Goal: Task Accomplishment & Management: Complete application form

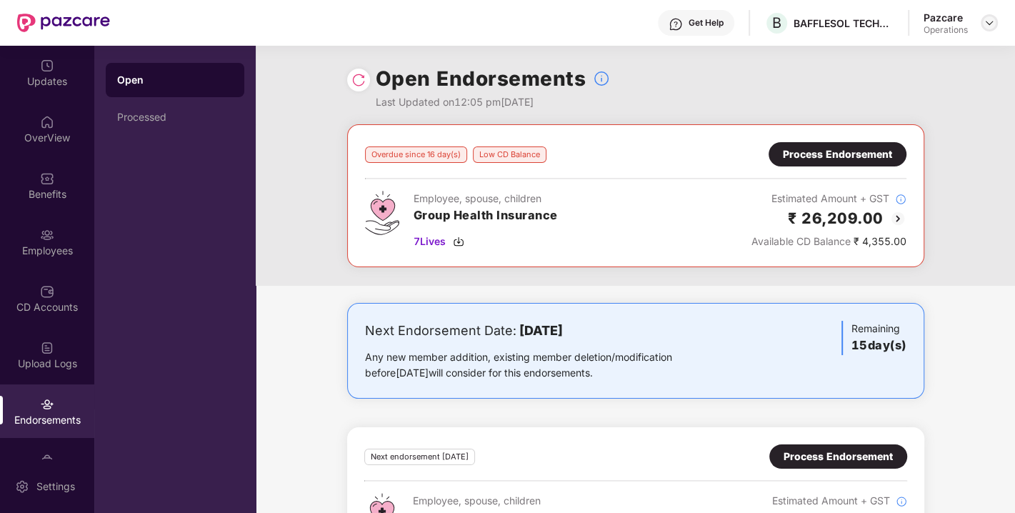
click at [986, 24] on img at bounding box center [989, 22] width 11 height 11
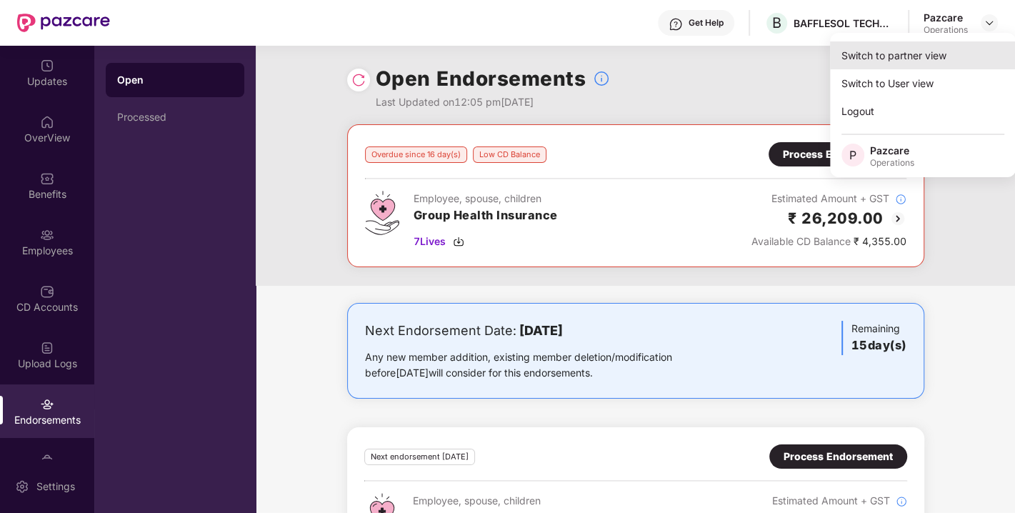
click at [891, 49] on div "Switch to partner view" at bounding box center [923, 55] width 186 height 28
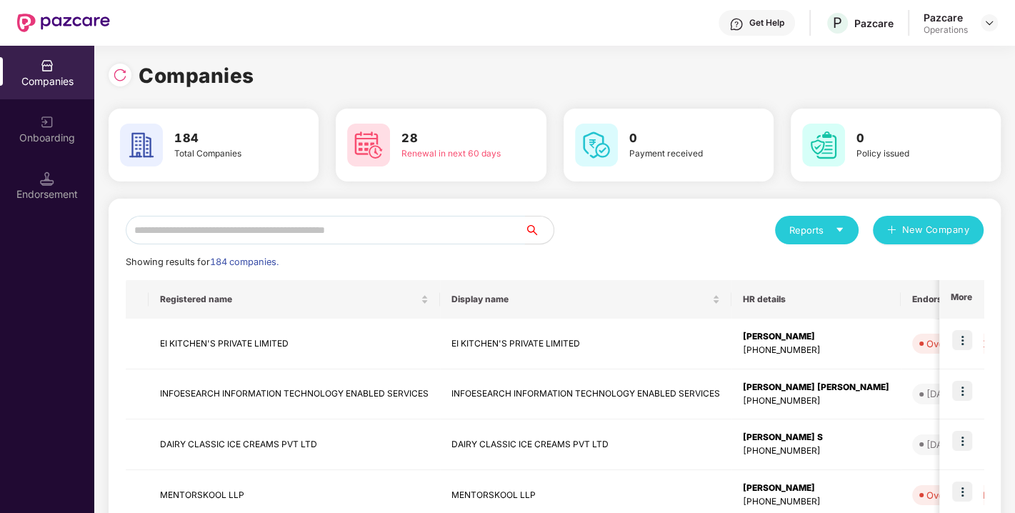
click at [353, 230] on input "text" at bounding box center [325, 230] width 399 height 29
paste input "**********"
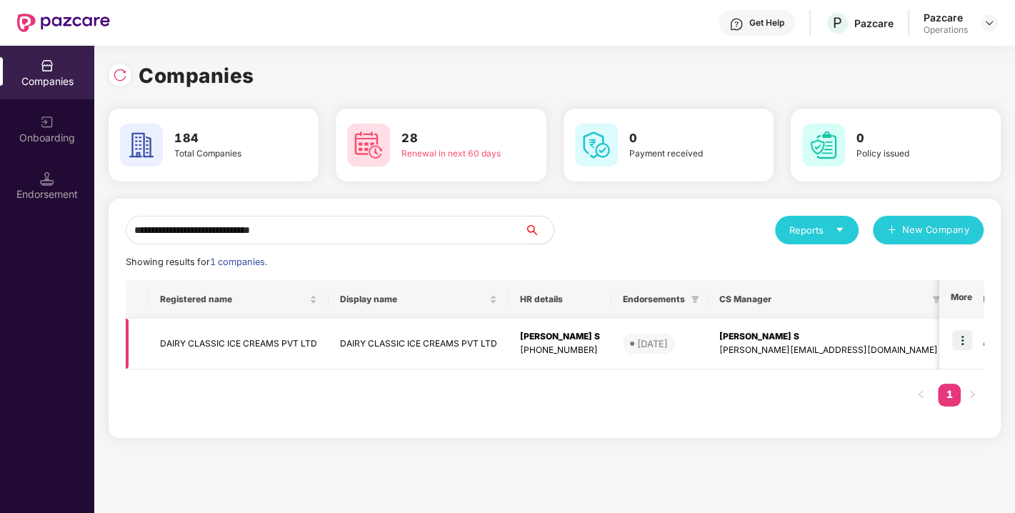
type input "**********"
click at [963, 336] on img at bounding box center [962, 340] width 20 height 20
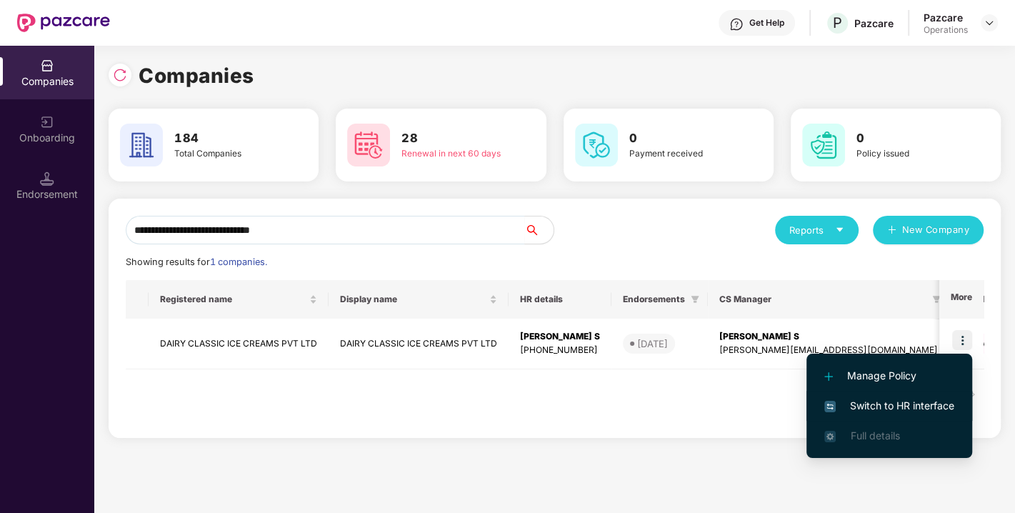
click at [869, 404] on span "Switch to HR interface" at bounding box center [889, 406] width 130 height 16
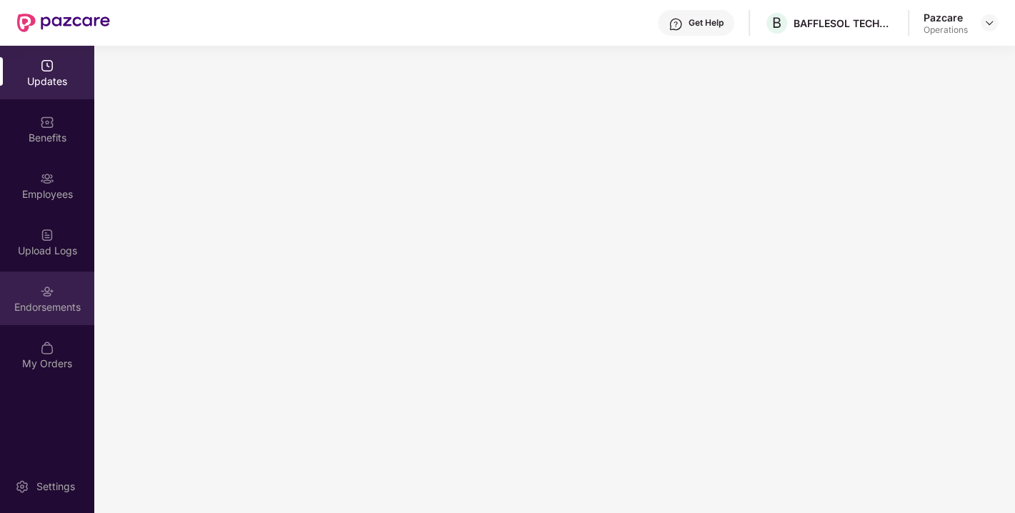
click at [60, 308] on div "Endorsements" at bounding box center [47, 307] width 94 height 14
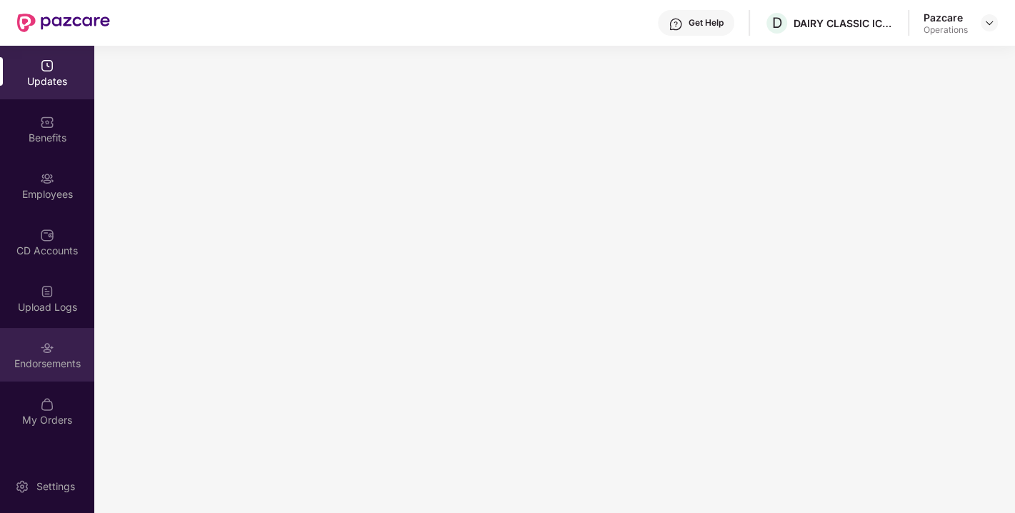
click at [54, 359] on div "Endorsements" at bounding box center [47, 363] width 94 height 14
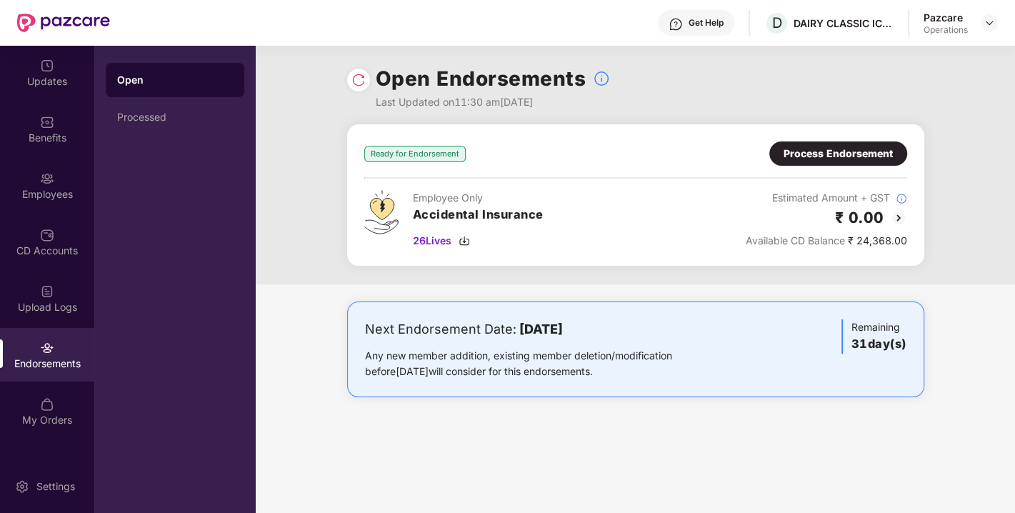
click at [360, 69] on div at bounding box center [358, 80] width 23 height 23
click at [359, 77] on img at bounding box center [358, 80] width 14 height 14
click at [464, 239] on img at bounding box center [464, 240] width 11 height 11
click at [832, 159] on div "Process Endorsement" at bounding box center [838, 154] width 109 height 16
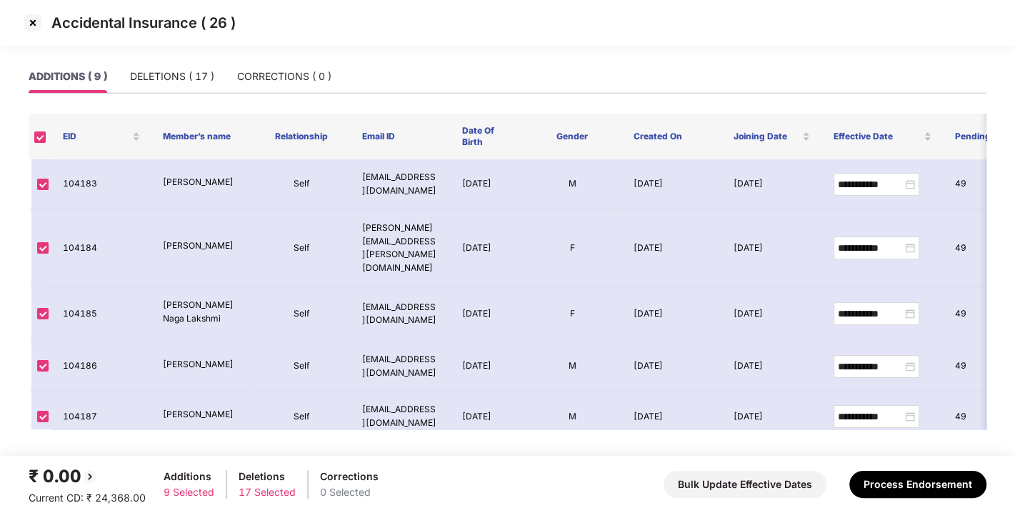
click at [214, 71] on div "ADDITIONS ( 9 ) DELETIONS ( 17 ) CORRECTIONS ( 0 )" at bounding box center [180, 76] width 303 height 33
click at [201, 71] on div "DELETIONS ( 17 )" at bounding box center [172, 77] width 84 height 16
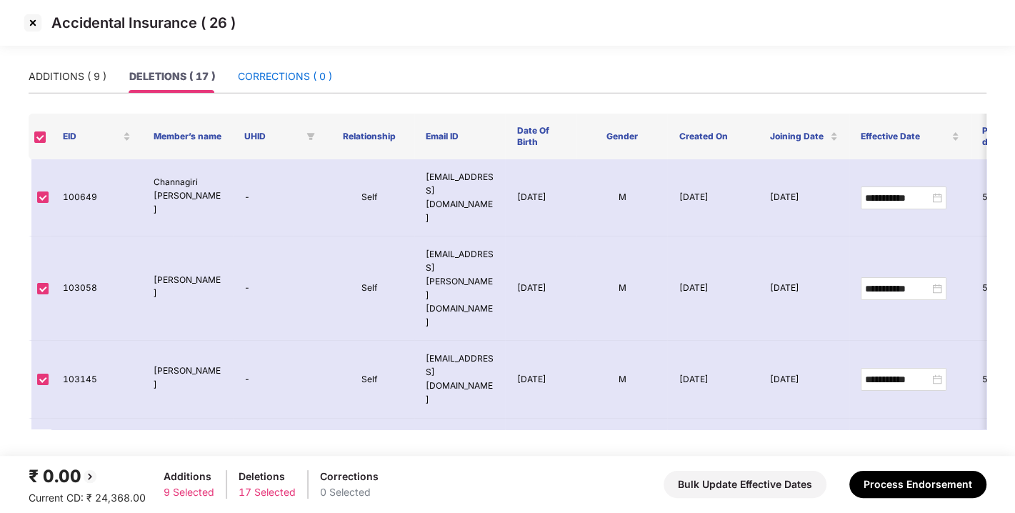
click at [266, 77] on div "CORRECTIONS ( 0 )" at bounding box center [285, 77] width 94 height 16
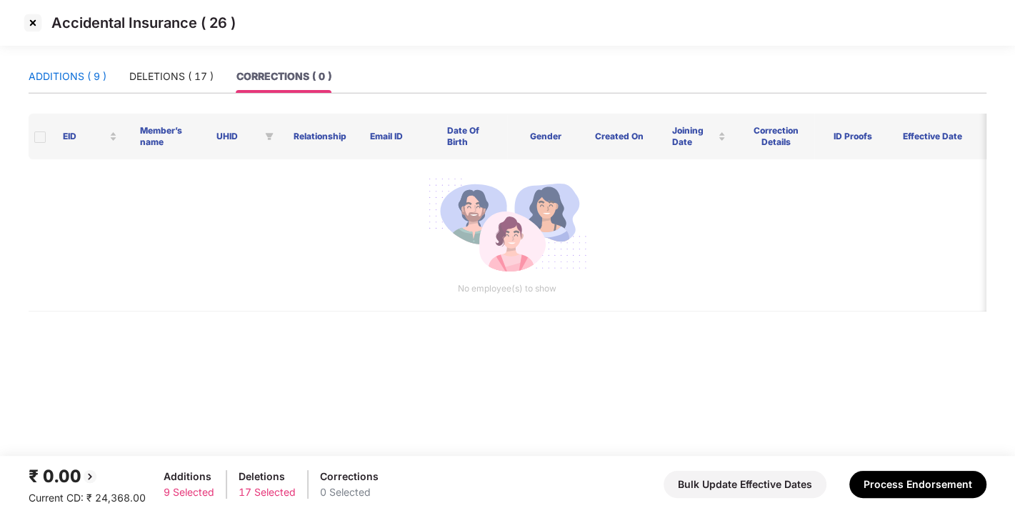
click at [98, 74] on div "ADDITIONS ( 9 )" at bounding box center [68, 77] width 78 height 16
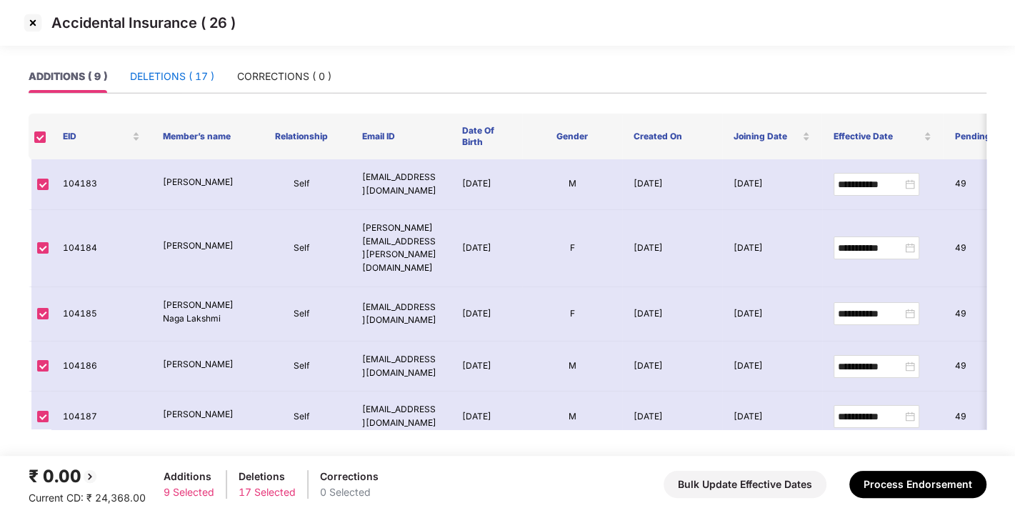
click at [195, 73] on div "DELETIONS ( 17 )" at bounding box center [172, 77] width 84 height 16
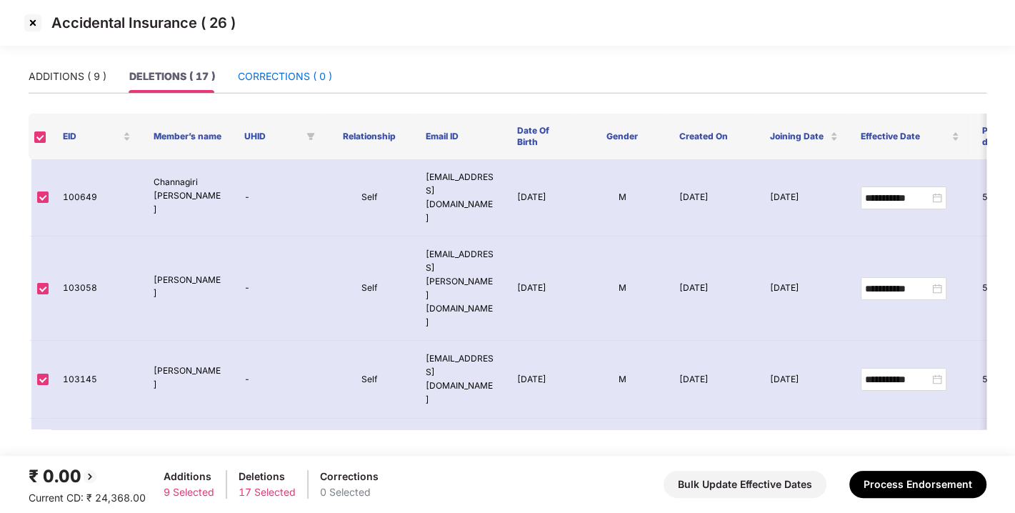
click at [282, 75] on div "CORRECTIONS ( 0 )" at bounding box center [285, 77] width 94 height 16
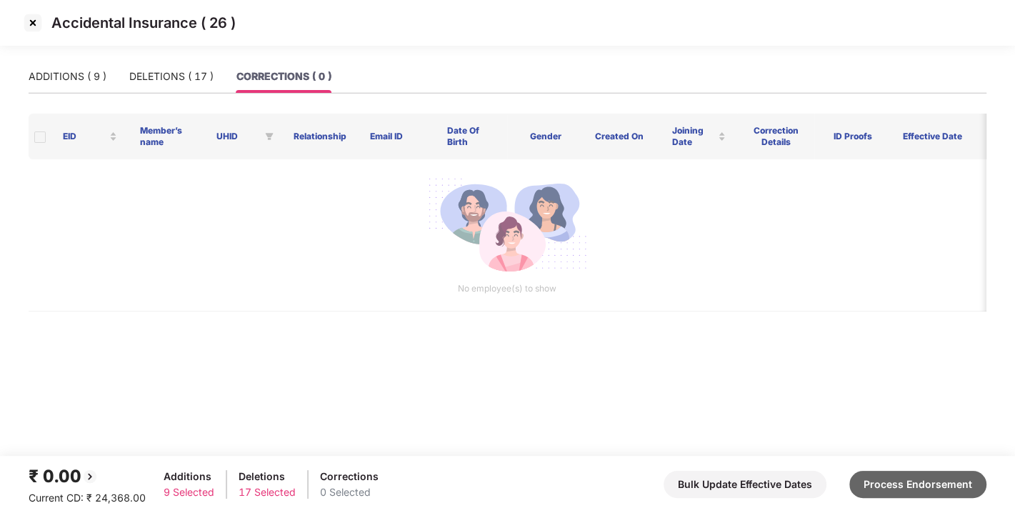
click at [881, 472] on button "Process Endorsement" at bounding box center [917, 484] width 137 height 27
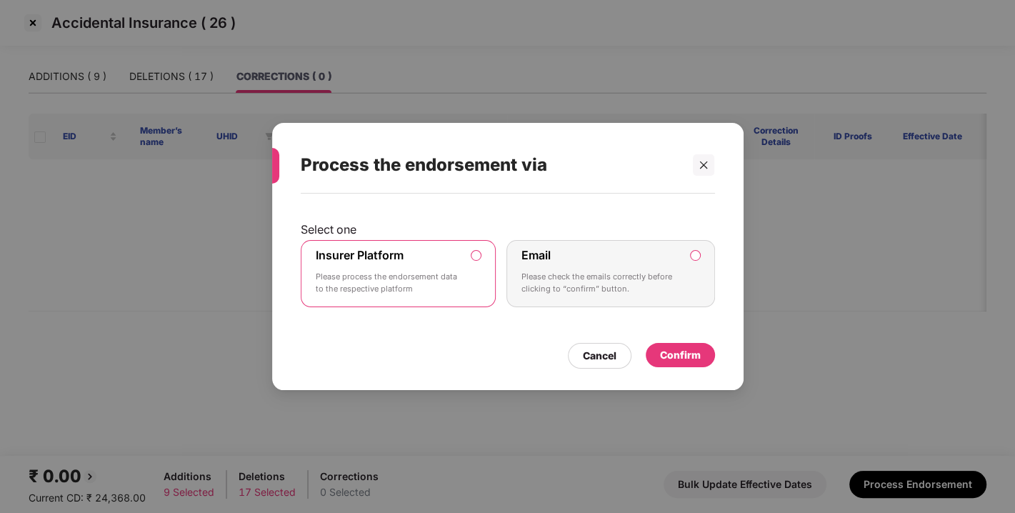
click at [686, 348] on div "Confirm" at bounding box center [680, 355] width 41 height 16
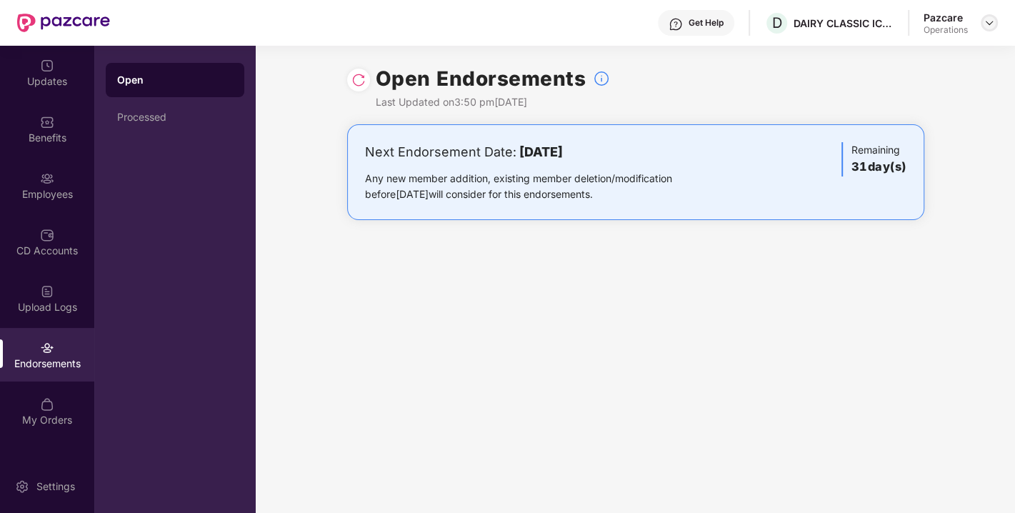
click at [981, 24] on div at bounding box center [989, 22] width 17 height 17
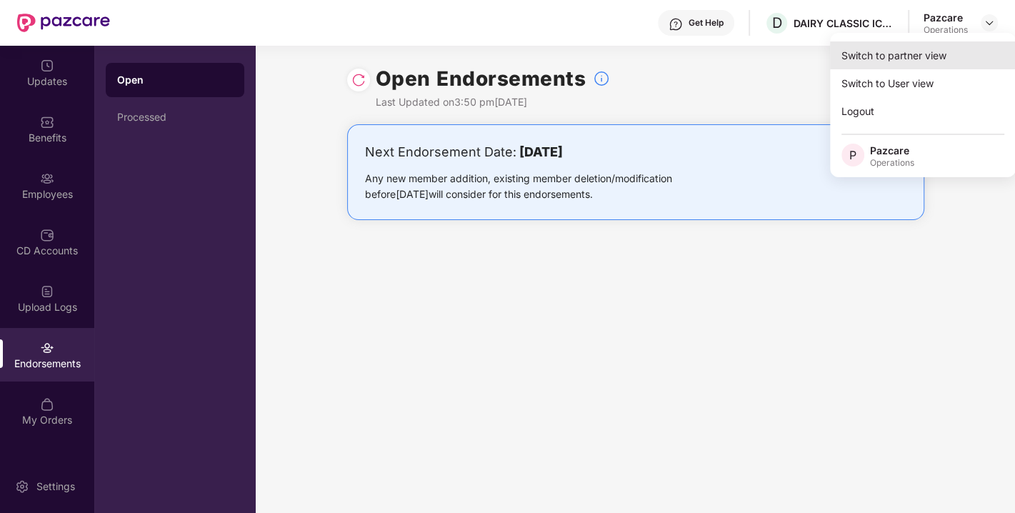
click at [914, 46] on div "Switch to partner view" at bounding box center [923, 55] width 186 height 28
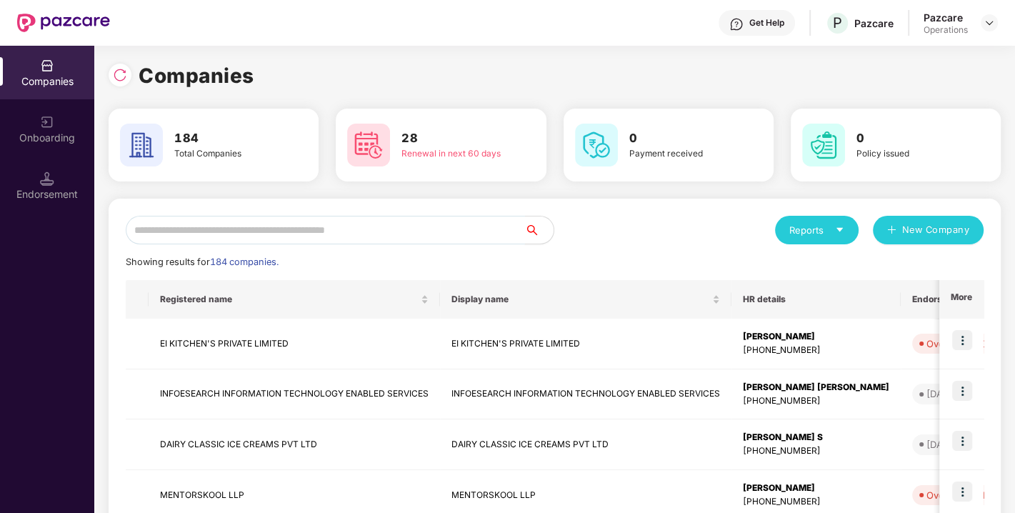
click at [294, 231] on input "text" at bounding box center [325, 230] width 399 height 29
paste input "**********"
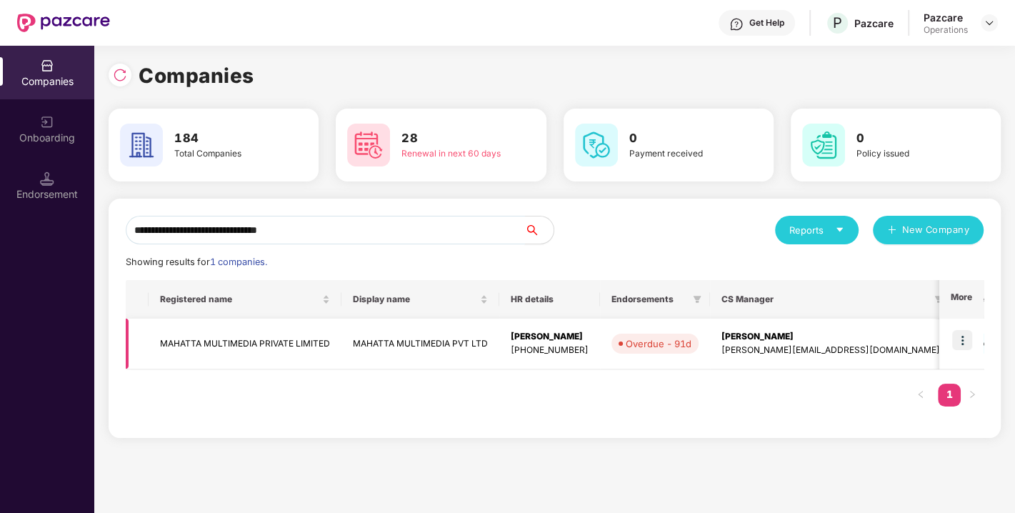
type input "**********"
click at [963, 335] on img at bounding box center [962, 340] width 20 height 20
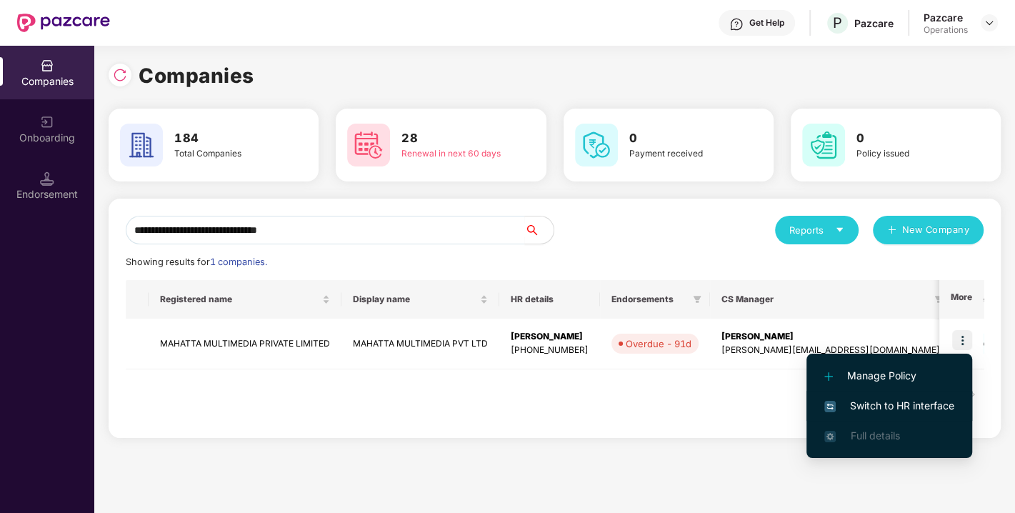
click at [856, 419] on li "Switch to HR interface" at bounding box center [889, 406] width 166 height 30
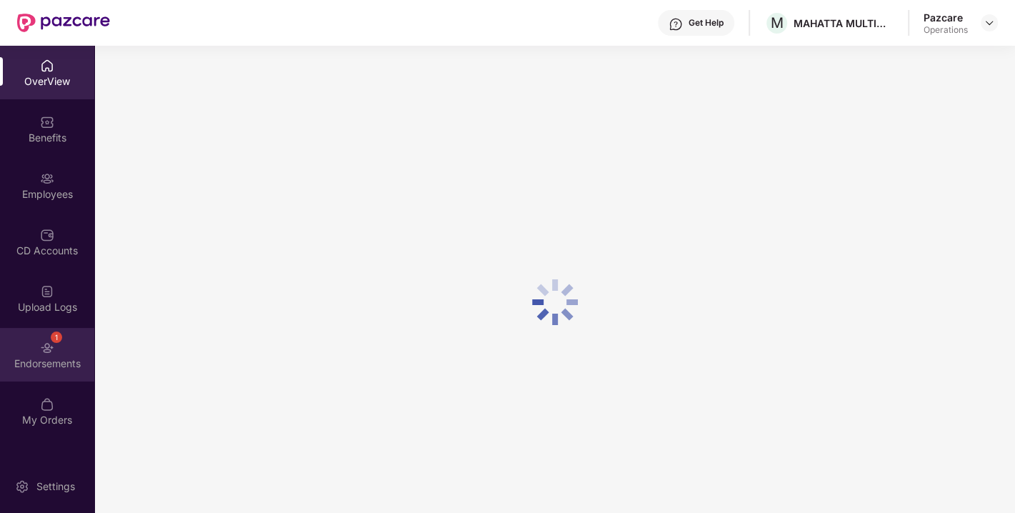
click at [19, 361] on div "Endorsements" at bounding box center [47, 363] width 94 height 14
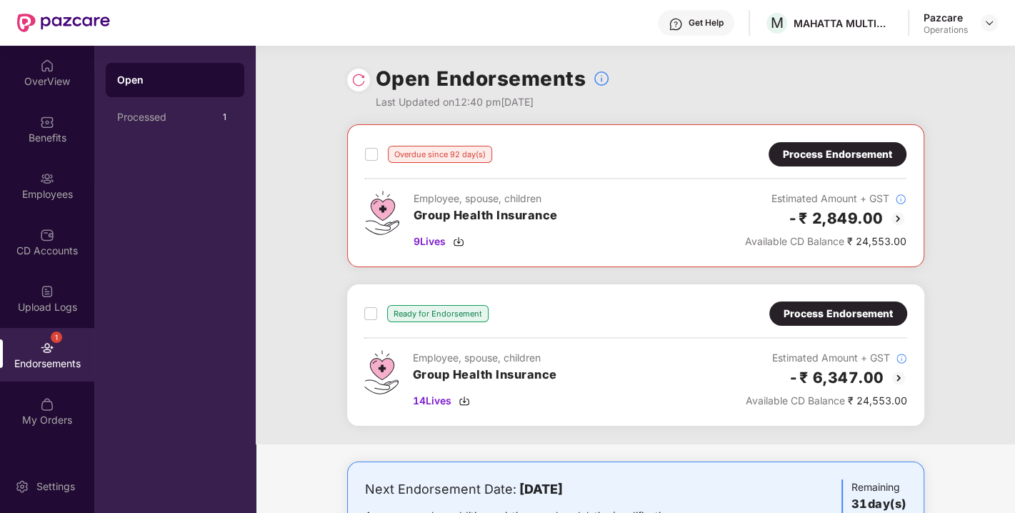
click at [836, 310] on div "Process Endorsement" at bounding box center [838, 314] width 109 height 16
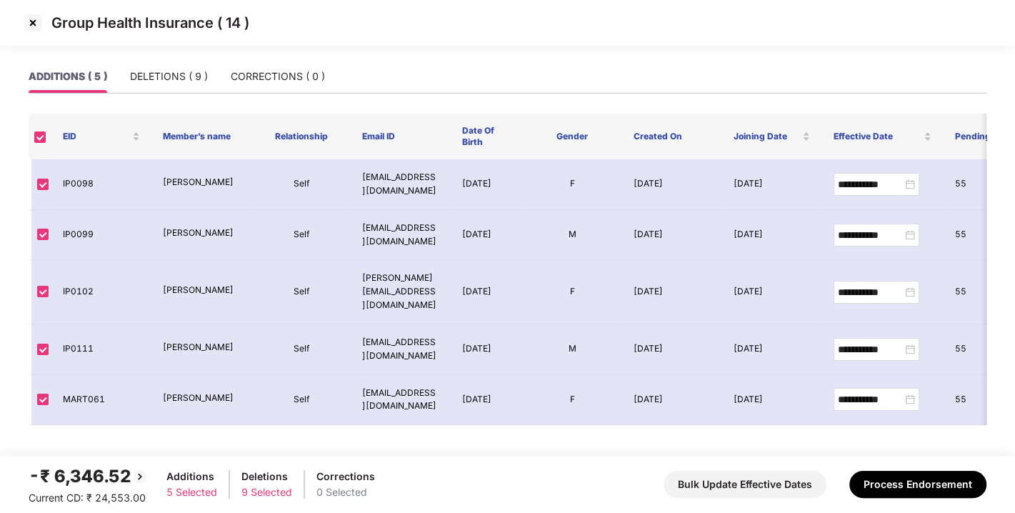
click at [36, 17] on img at bounding box center [32, 22] width 23 height 23
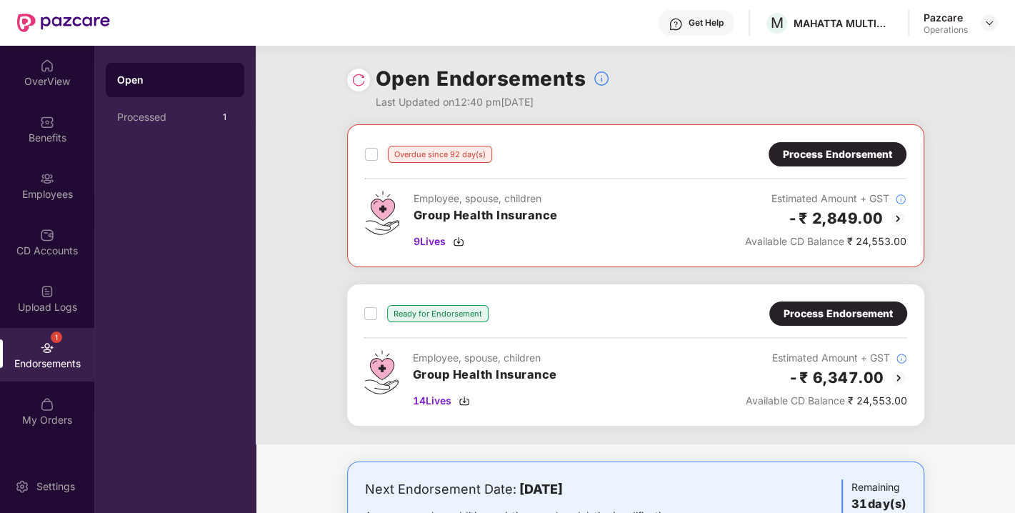
click at [359, 82] on img at bounding box center [358, 80] width 14 height 14
click at [469, 395] on img at bounding box center [464, 400] width 11 height 11
click at [834, 159] on div "Process Endorsement" at bounding box center [837, 154] width 109 height 16
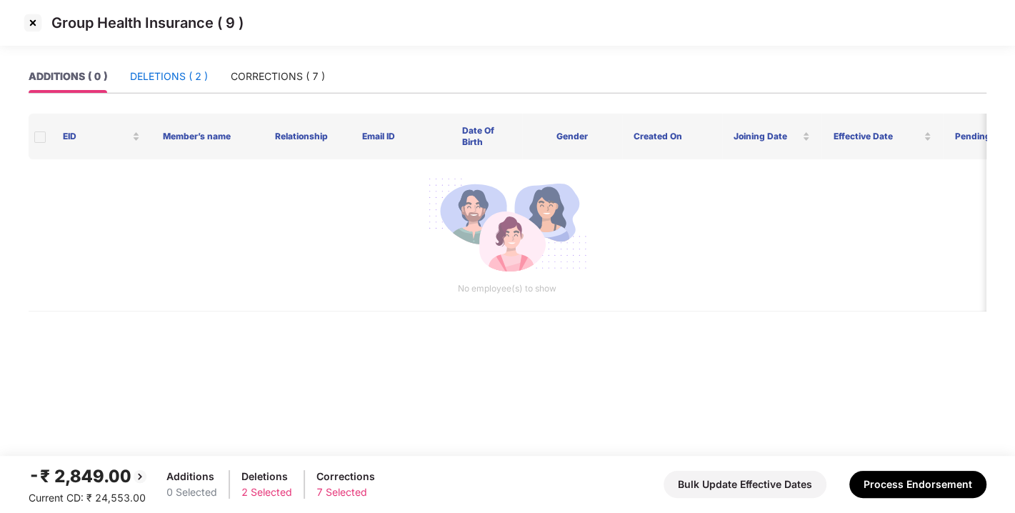
click at [149, 76] on div "DELETIONS ( 2 )" at bounding box center [169, 77] width 78 height 16
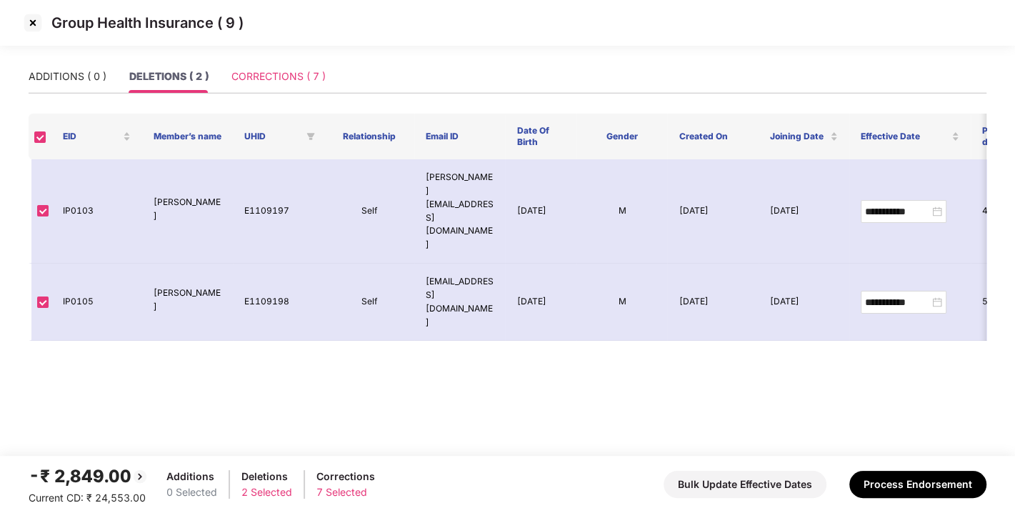
click at [271, 60] on div "CORRECTIONS ( 7 )" at bounding box center [278, 76] width 94 height 33
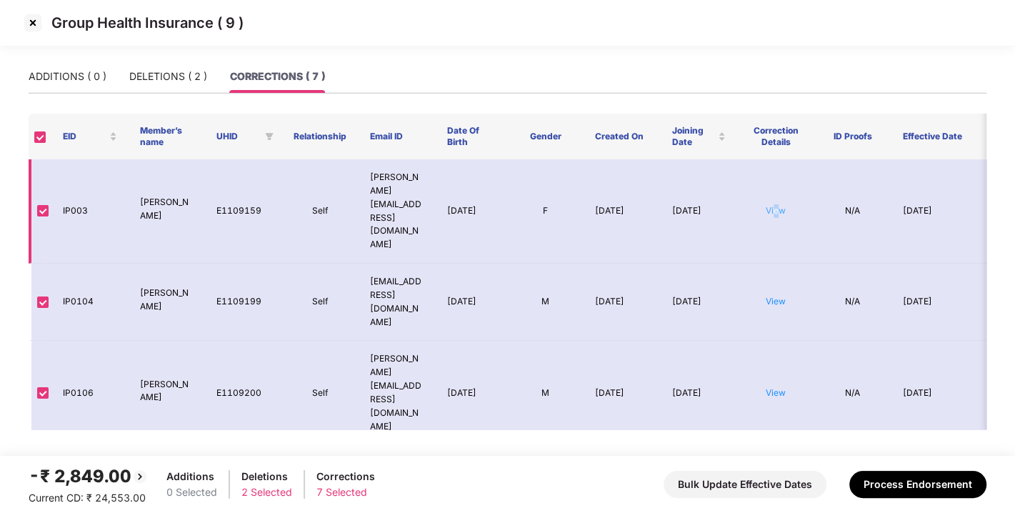
drag, startPoint x: 774, startPoint y: 175, endPoint x: 779, endPoint y: 187, distance: 13.1
click at [779, 187] on td "View" at bounding box center [775, 211] width 77 height 104
click at [779, 205] on link "View" at bounding box center [776, 210] width 20 height 11
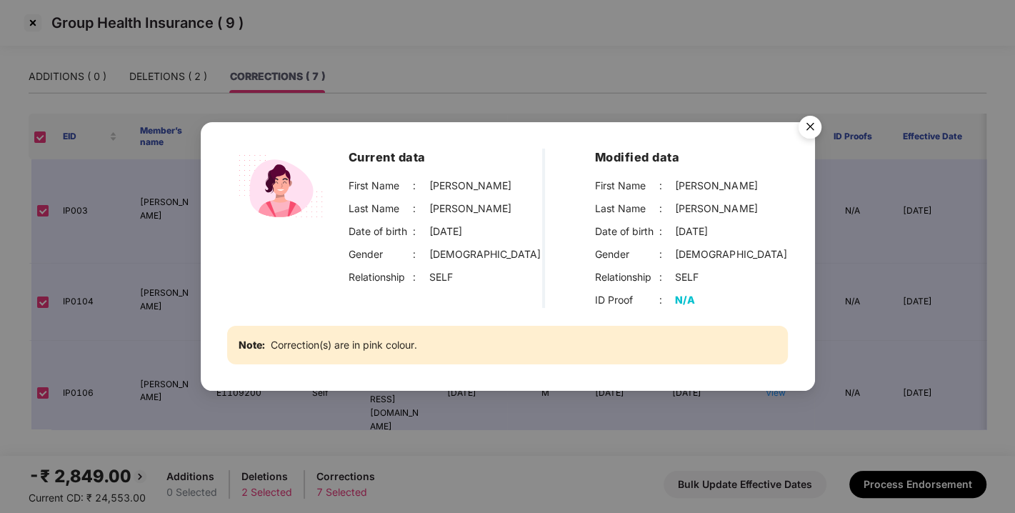
click at [808, 129] on img "Close" at bounding box center [810, 129] width 40 height 40
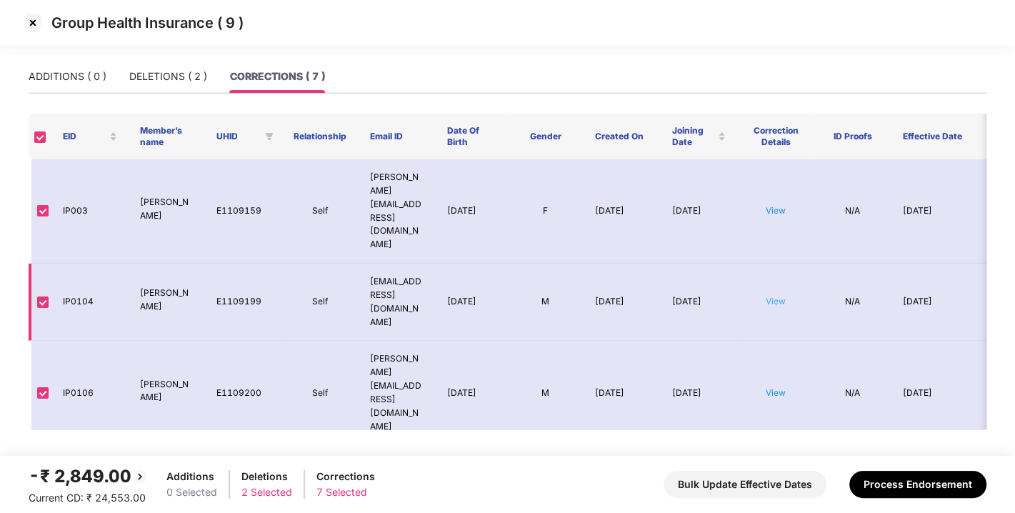
click at [781, 296] on link "View" at bounding box center [776, 301] width 20 height 11
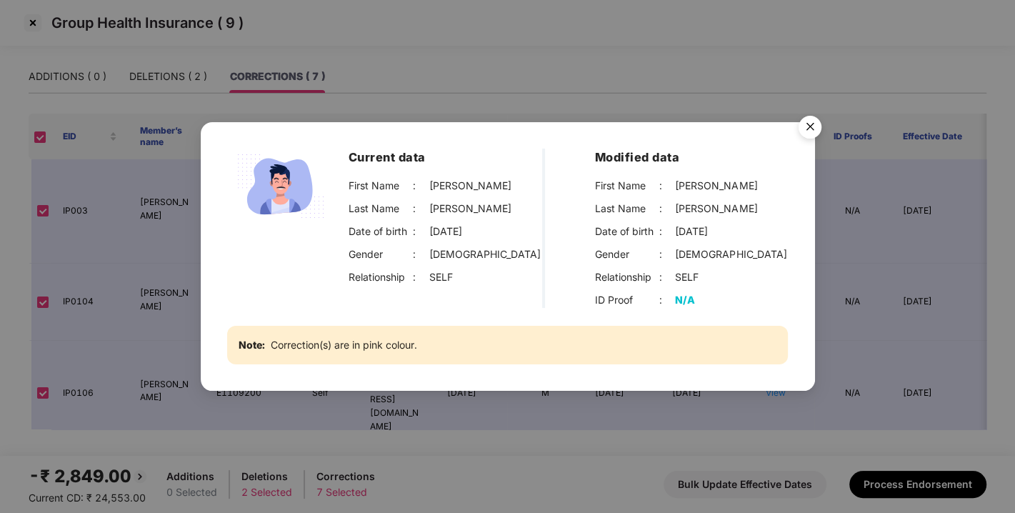
click at [811, 124] on img "Close" at bounding box center [810, 129] width 40 height 40
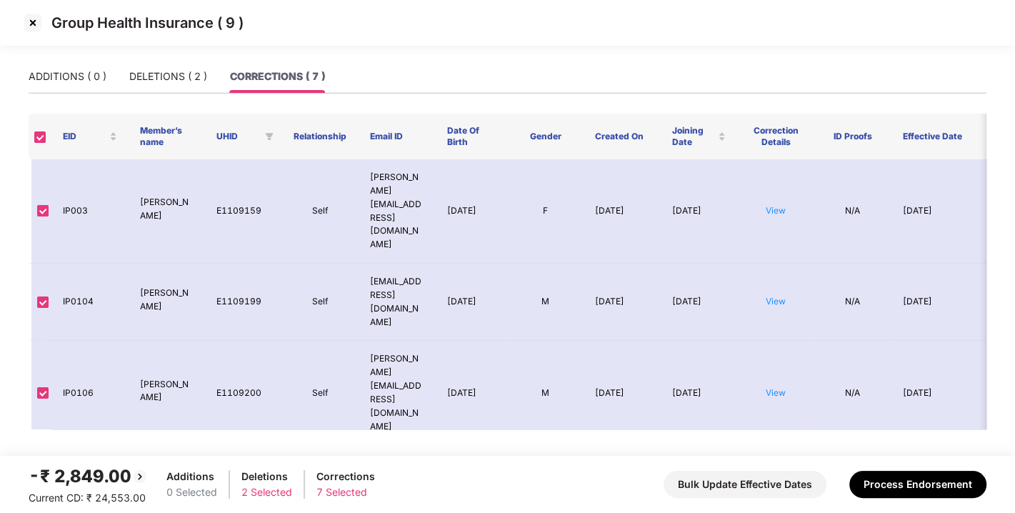
click at [39, 14] on img at bounding box center [32, 22] width 23 height 23
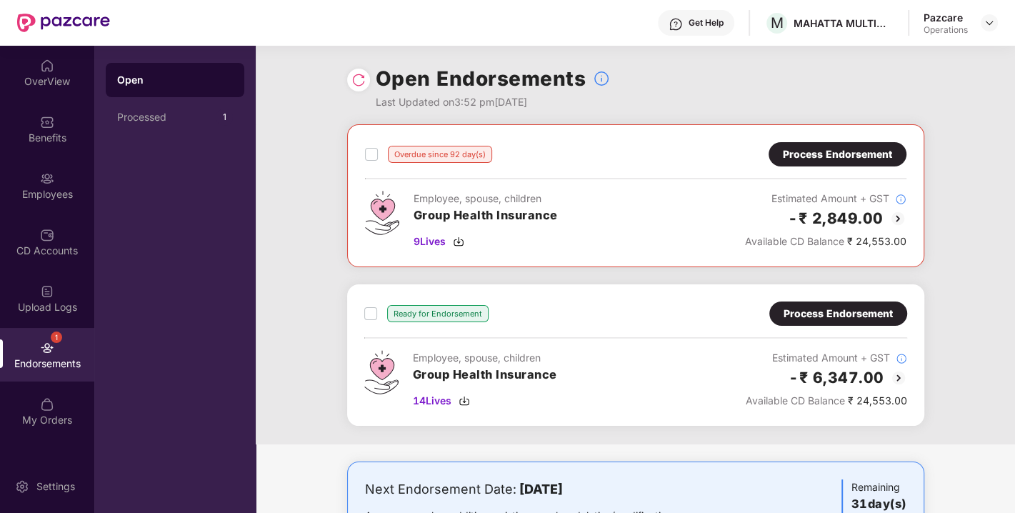
click at [836, 311] on div "Process Endorsement" at bounding box center [838, 314] width 109 height 16
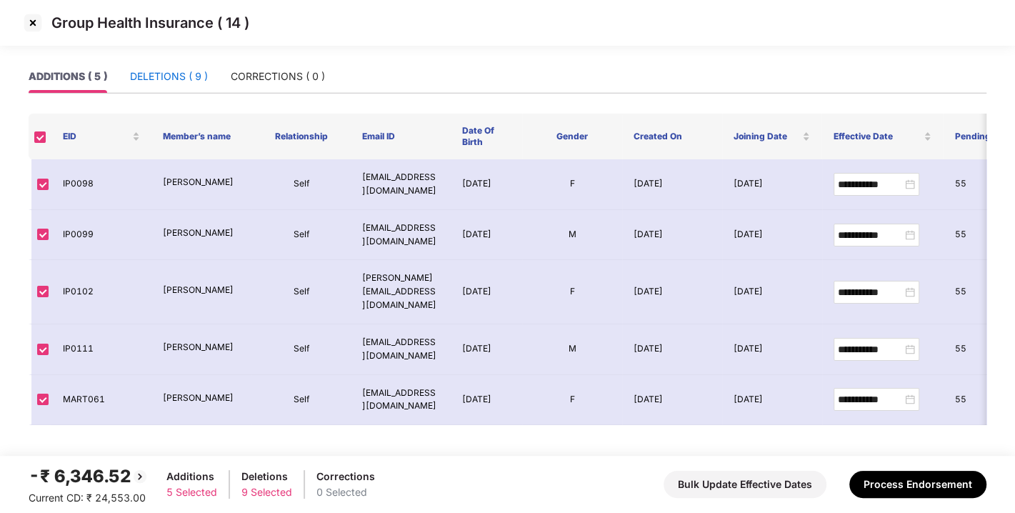
click at [159, 69] on div "DELETIONS ( 9 )" at bounding box center [169, 77] width 78 height 16
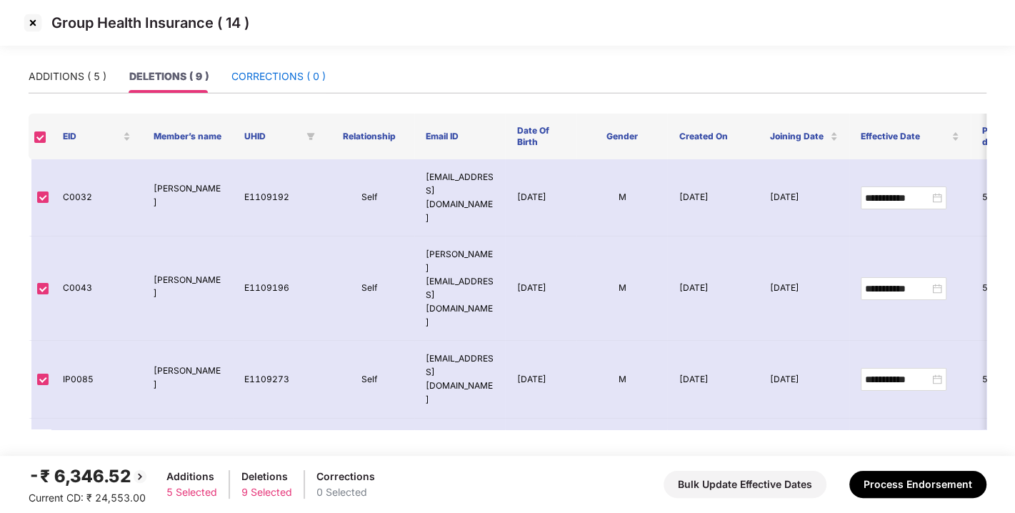
click at [268, 69] on div "CORRECTIONS ( 0 )" at bounding box center [278, 77] width 94 height 16
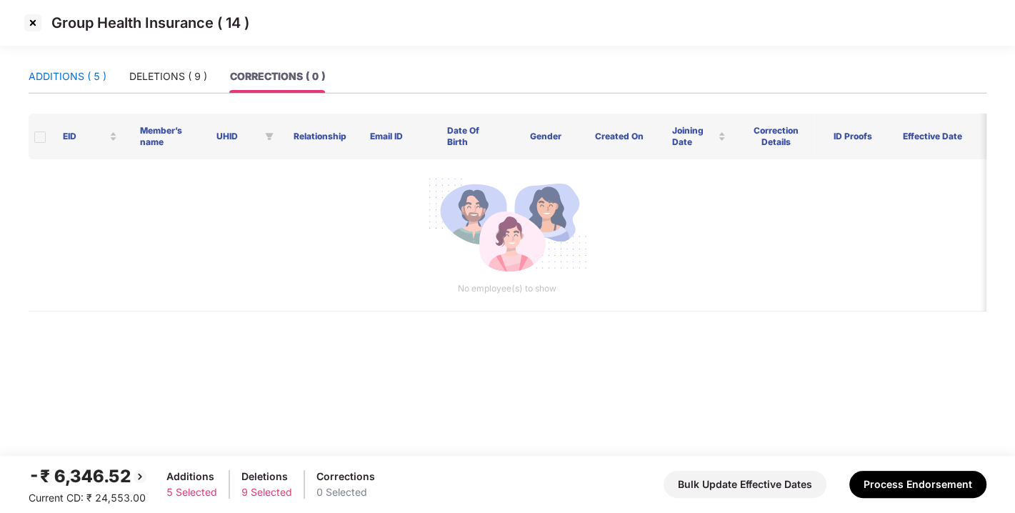
click at [52, 73] on div "ADDITIONS ( 5 )" at bounding box center [68, 77] width 78 height 16
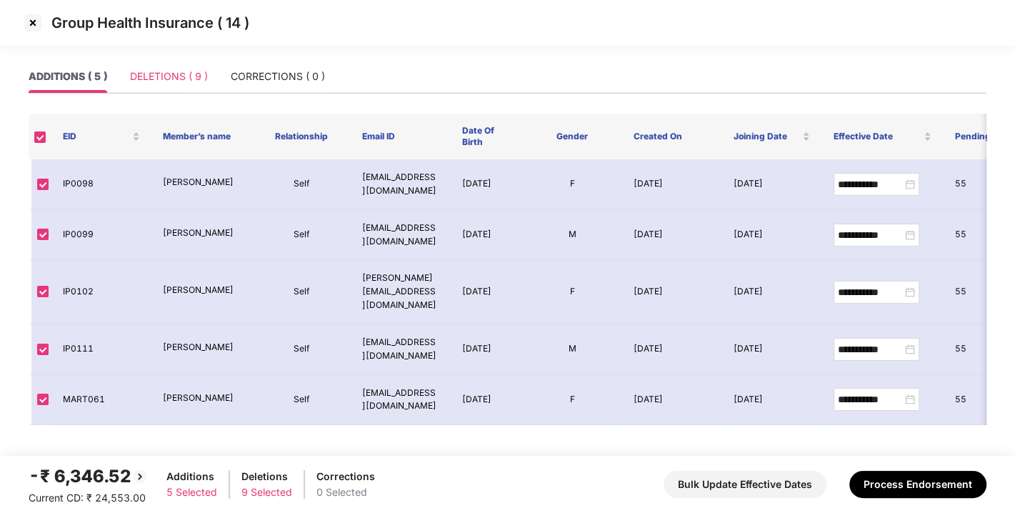
click at [188, 86] on div "DELETIONS ( 9 )" at bounding box center [169, 76] width 78 height 33
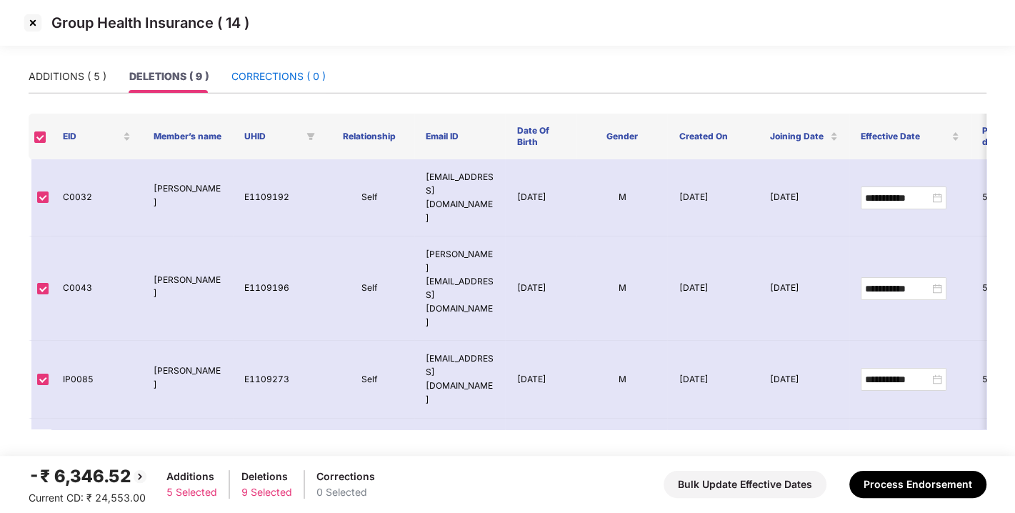
click at [284, 81] on div "CORRECTIONS ( 0 )" at bounding box center [278, 77] width 94 height 16
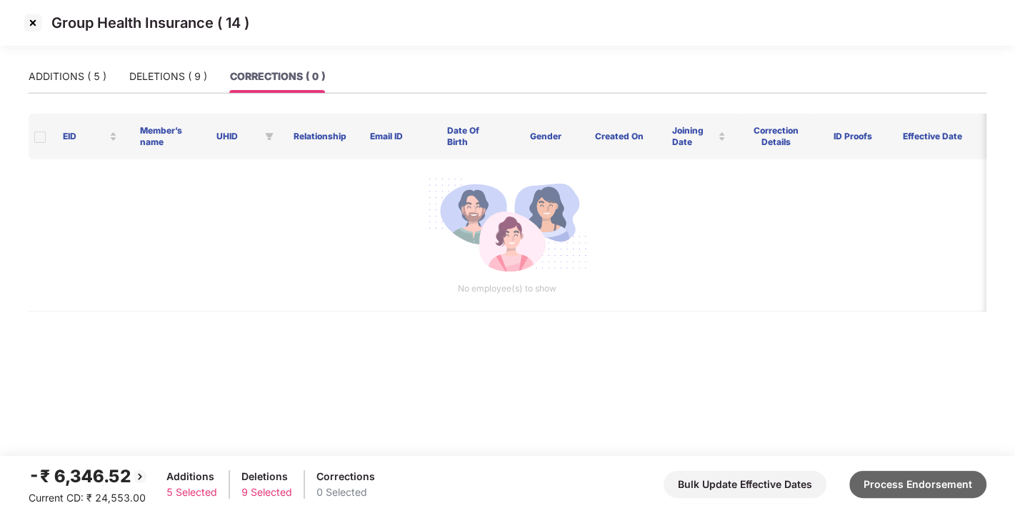
click at [929, 480] on button "Process Endorsement" at bounding box center [917, 484] width 137 height 27
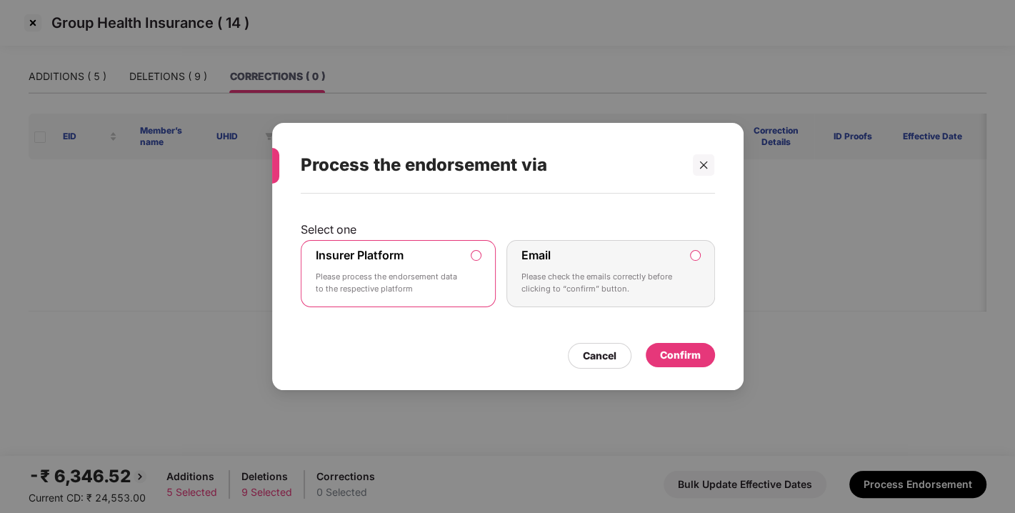
click at [669, 354] on div "Confirm" at bounding box center [680, 355] width 41 height 16
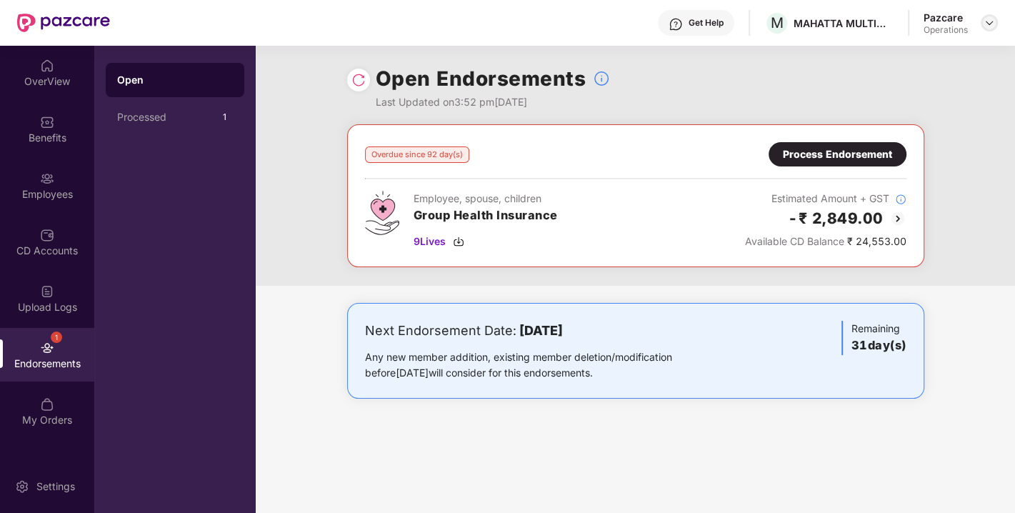
click at [986, 24] on img at bounding box center [989, 22] width 11 height 11
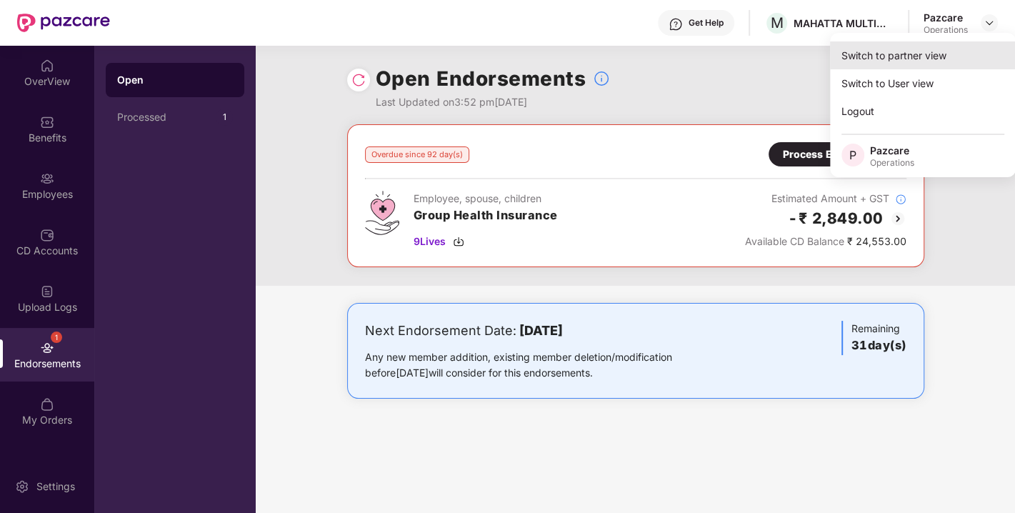
click at [894, 63] on div "Switch to partner view" at bounding box center [923, 55] width 186 height 28
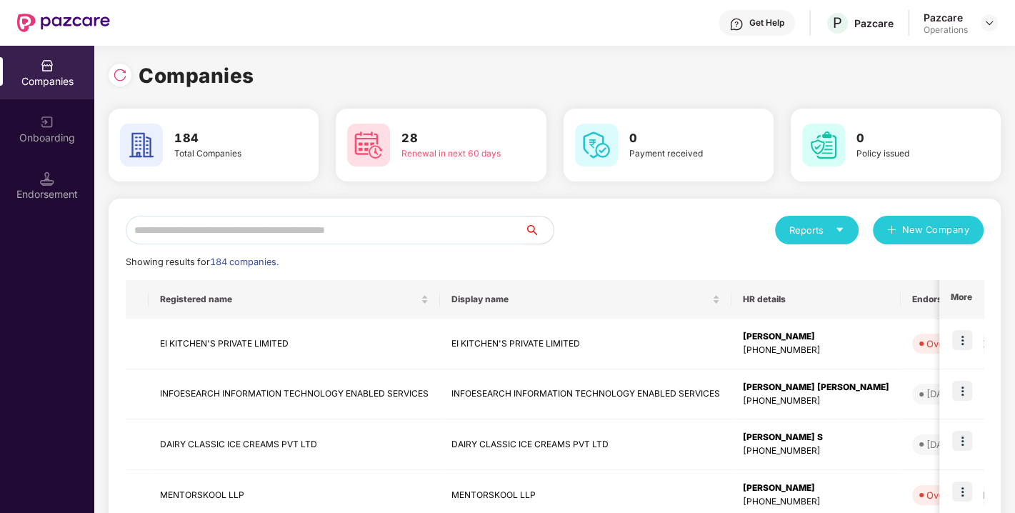
click at [354, 227] on input "text" at bounding box center [325, 230] width 399 height 29
paste input "**********"
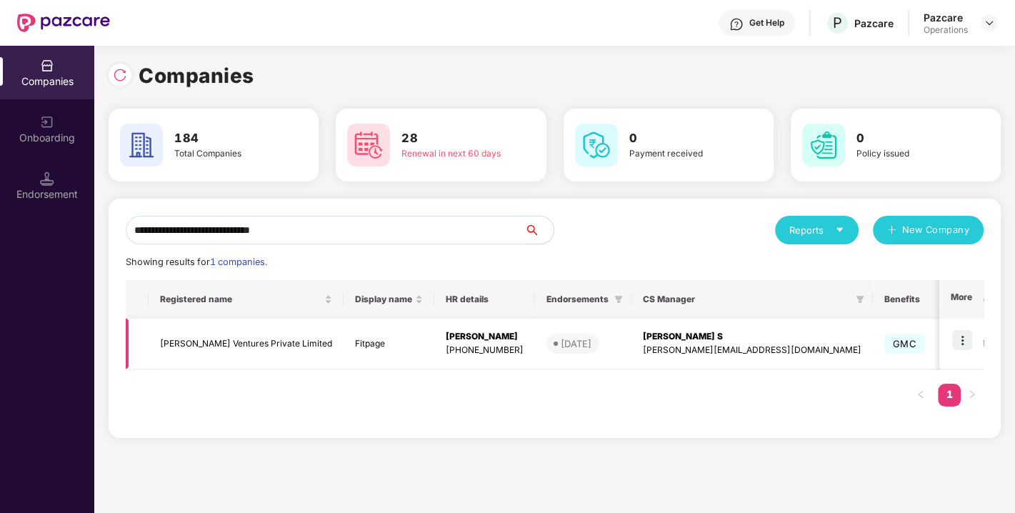
type input "**********"
click at [964, 335] on img at bounding box center [962, 340] width 20 height 20
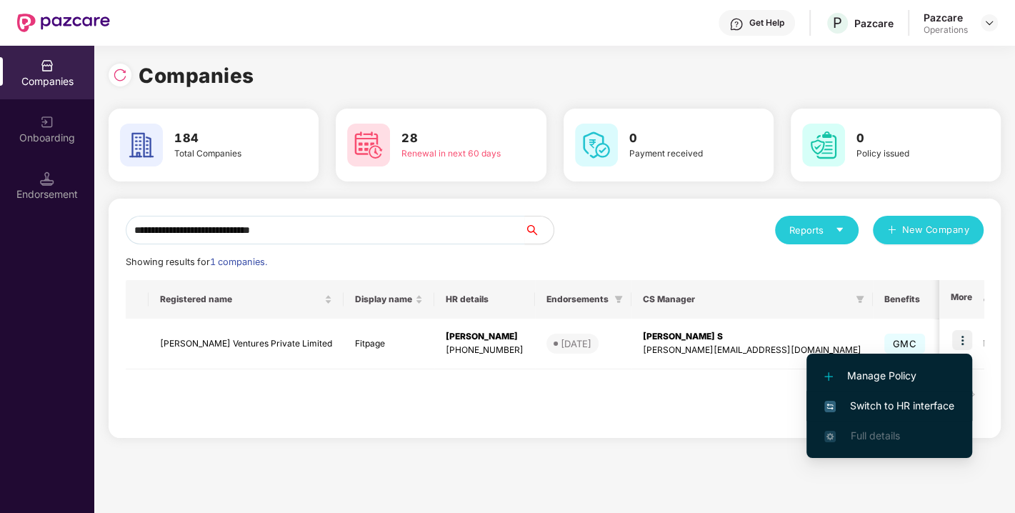
click at [901, 399] on span "Switch to HR interface" at bounding box center [889, 406] width 130 height 16
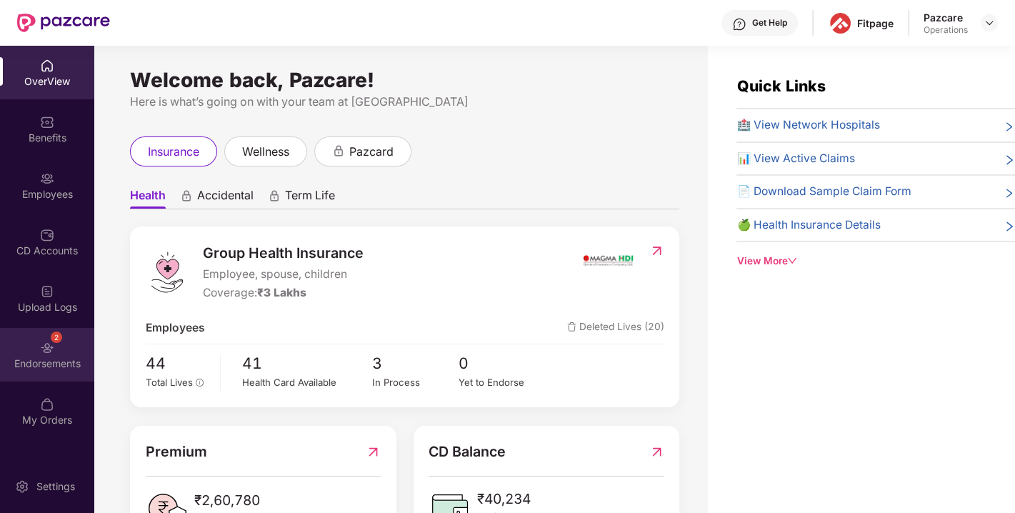
click at [36, 359] on div "Endorsements" at bounding box center [47, 363] width 94 height 14
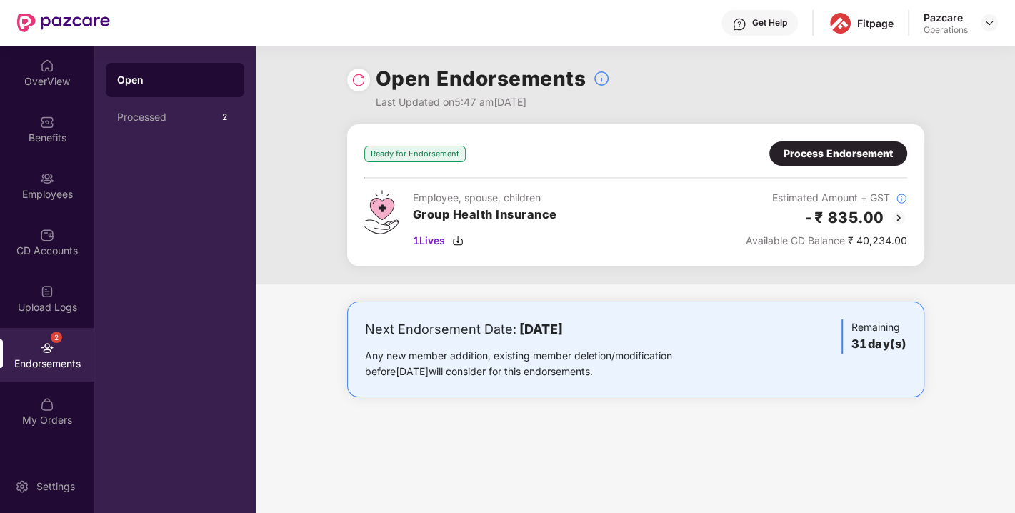
click at [358, 84] on img at bounding box center [358, 80] width 14 height 14
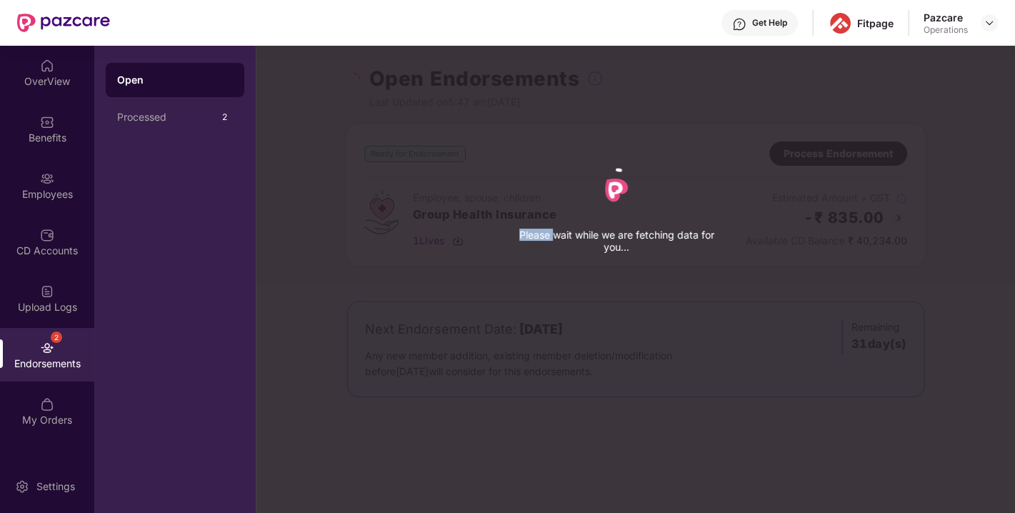
click at [358, 84] on div "Please wait while we are fetching data for you..." at bounding box center [763, 256] width 1015 height 513
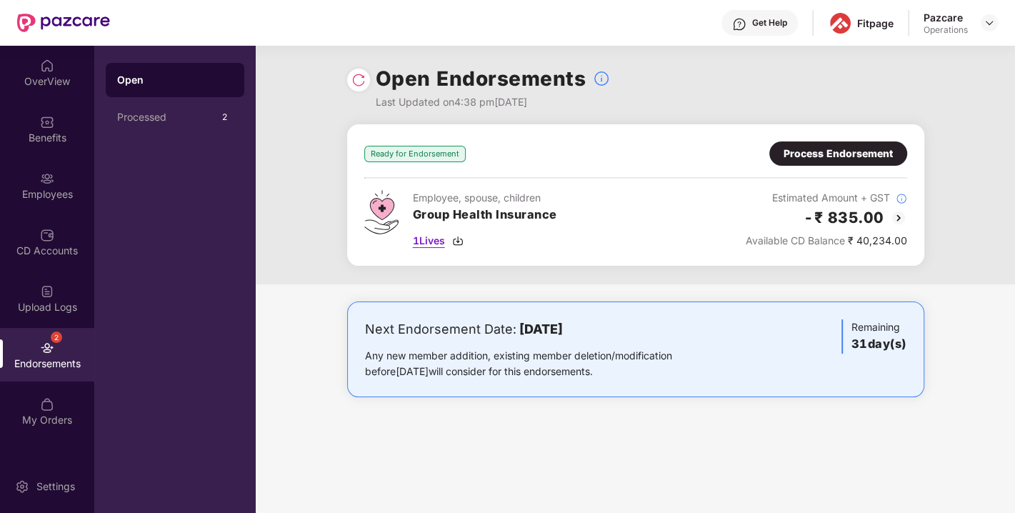
click at [455, 239] on img at bounding box center [457, 240] width 11 height 11
click at [830, 157] on div "Process Endorsement" at bounding box center [838, 154] width 109 height 16
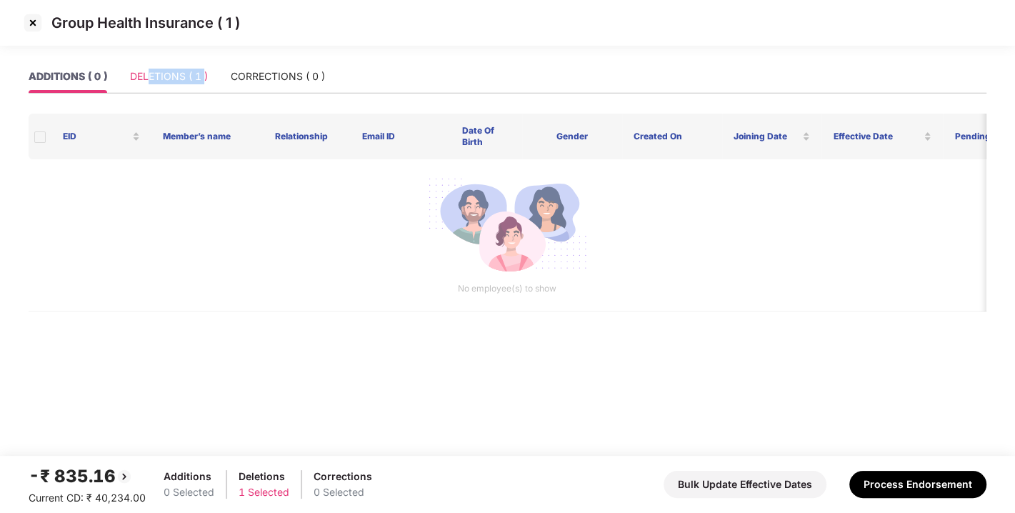
drag, startPoint x: 204, startPoint y: 95, endPoint x: 144, endPoint y: 61, distance: 68.5
click at [144, 61] on div "ADDITIONS ( 0 ) DELETIONS ( 1 ) CORRECTIONS ( 0 )" at bounding box center [508, 82] width 958 height 45
click at [144, 61] on div "DELETIONS ( 1 )" at bounding box center [169, 76] width 78 height 33
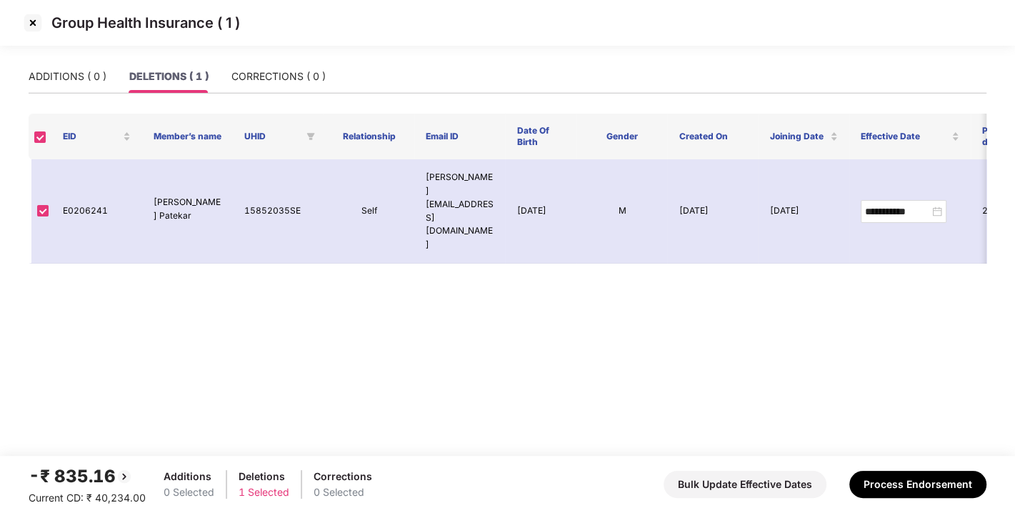
click at [276, 57] on div "Group Health Insurance ( 1 )" at bounding box center [507, 30] width 1015 height 60
click at [268, 71] on div "CORRECTIONS ( 0 )" at bounding box center [278, 77] width 94 height 16
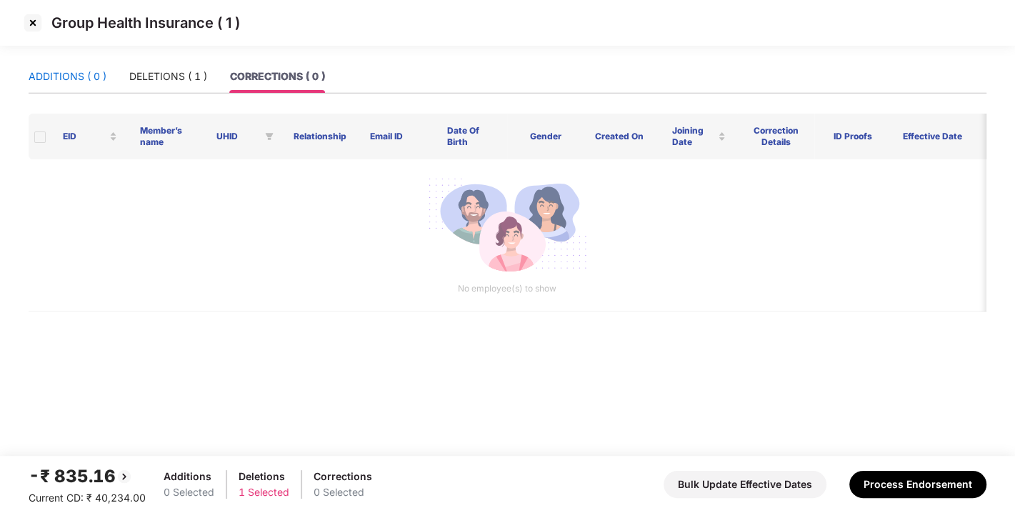
click at [54, 71] on div "ADDITIONS ( 0 )" at bounding box center [68, 77] width 78 height 16
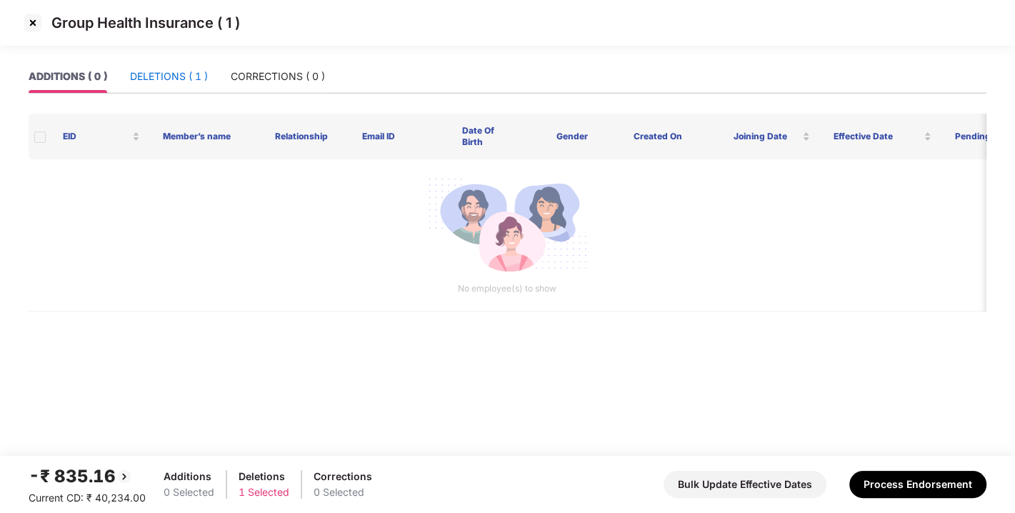
click at [186, 74] on div "DELETIONS ( 1 )" at bounding box center [169, 77] width 78 height 16
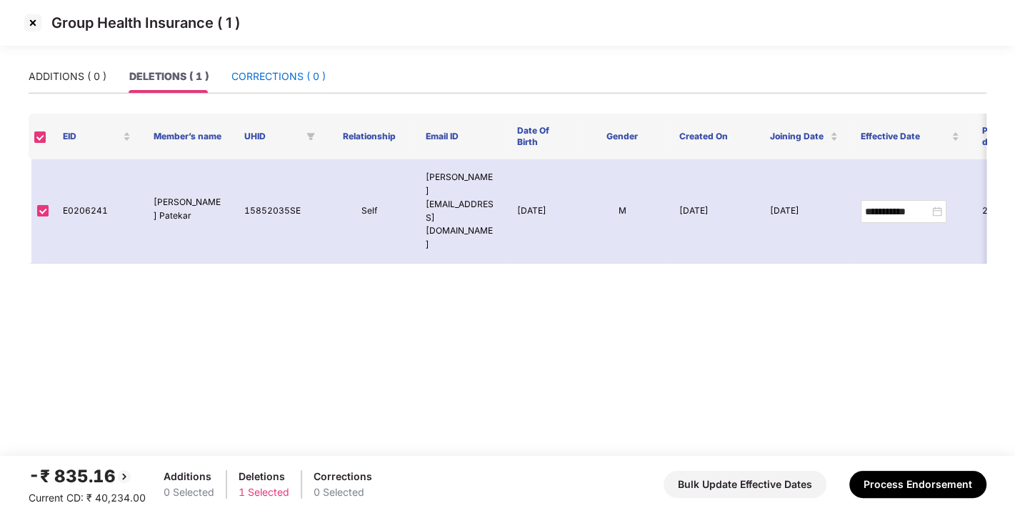
click at [272, 69] on div "CORRECTIONS ( 0 )" at bounding box center [278, 77] width 94 height 16
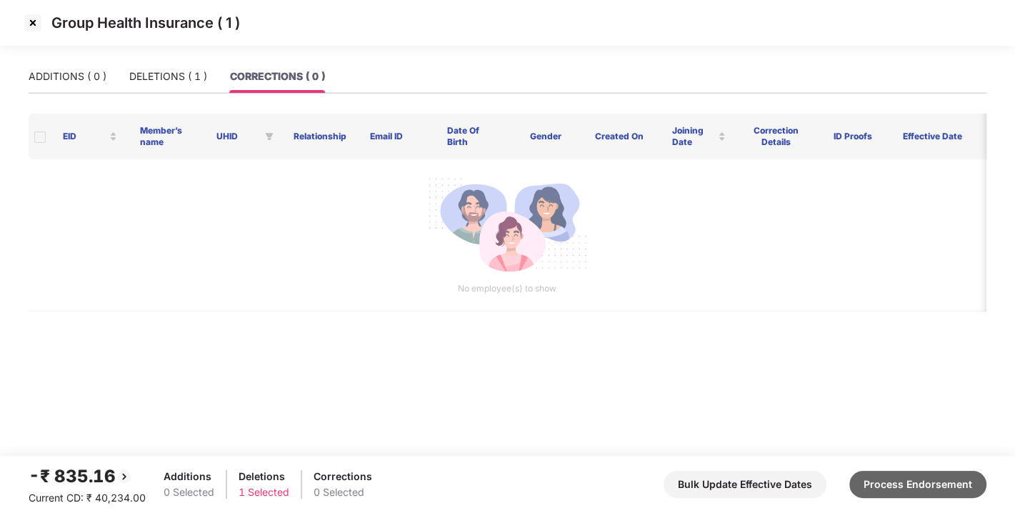
click at [894, 475] on button "Process Endorsement" at bounding box center [917, 484] width 137 height 27
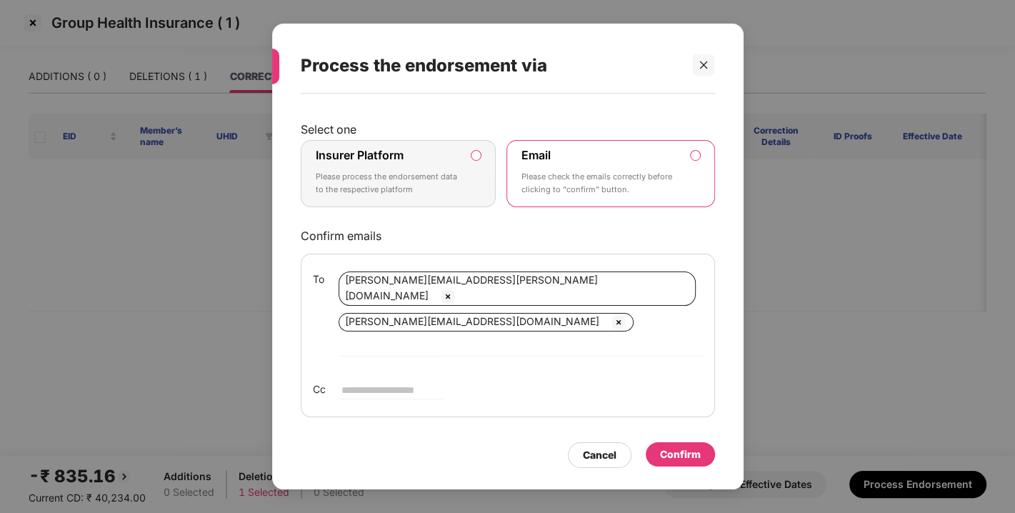
click at [481, 174] on label "Insurer Platform Please process the endorsement data to the respective platform" at bounding box center [399, 173] width 196 height 67
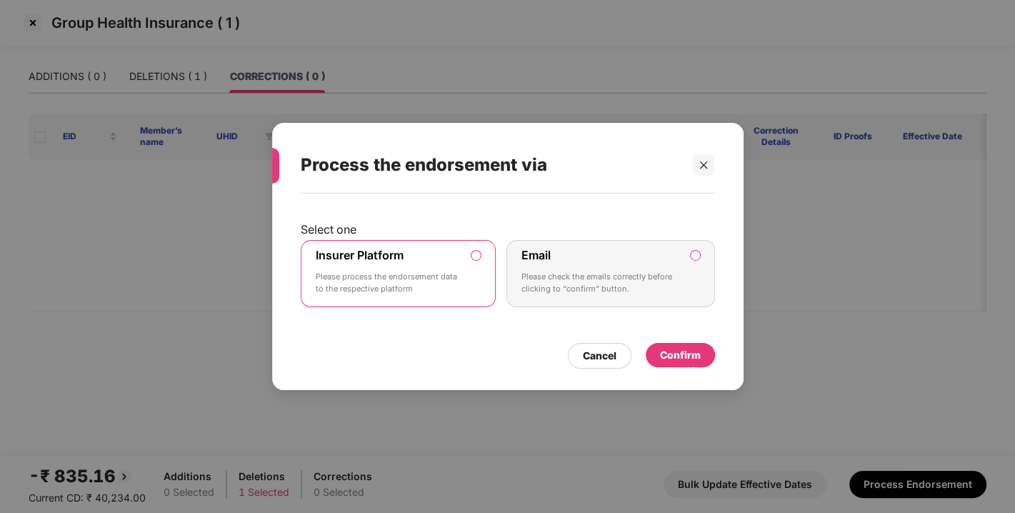
click at [687, 364] on div "Confirm" at bounding box center [680, 355] width 69 height 24
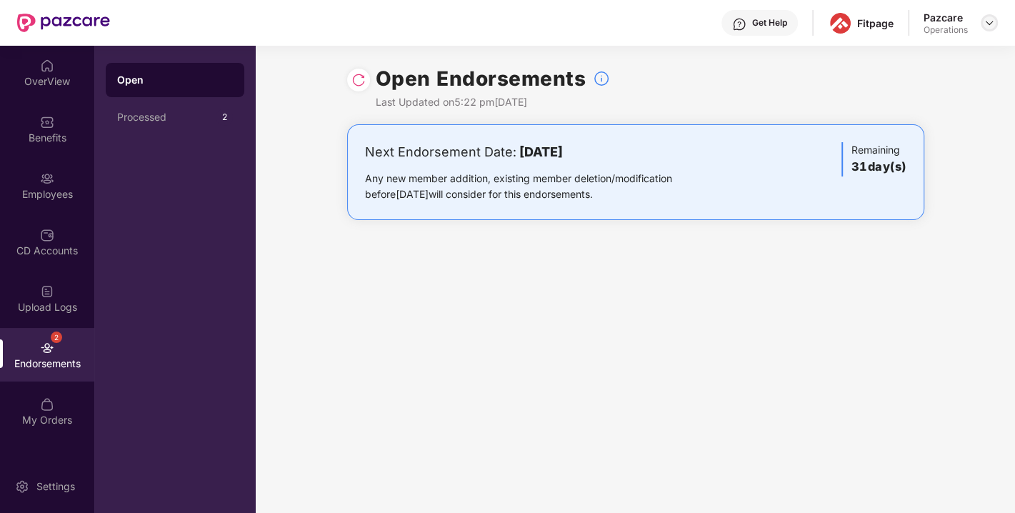
click at [993, 18] on img at bounding box center [989, 22] width 11 height 11
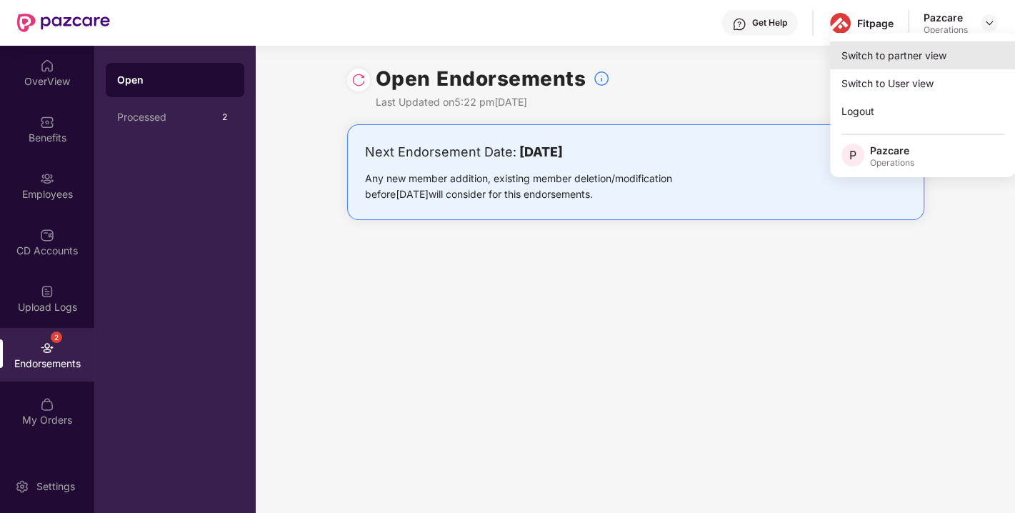
click at [886, 56] on div "Switch to partner view" at bounding box center [923, 55] width 186 height 28
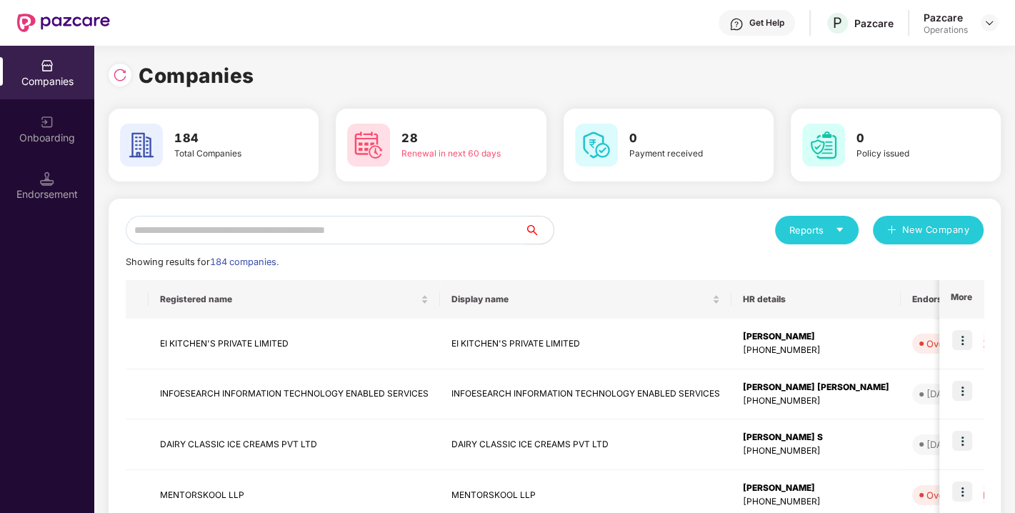
click at [256, 236] on input "text" at bounding box center [325, 230] width 399 height 29
paste input "**********"
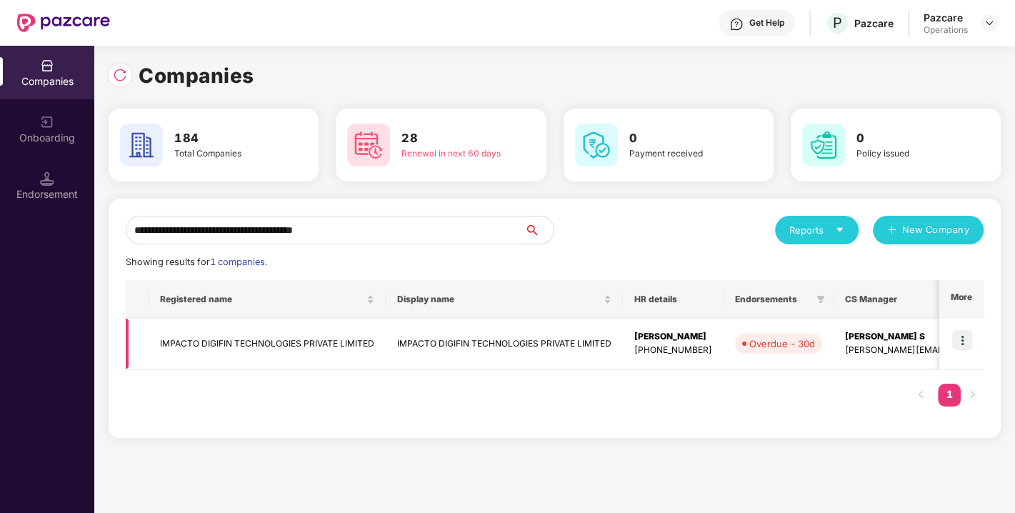
type input "**********"
click at [965, 339] on img at bounding box center [962, 340] width 20 height 20
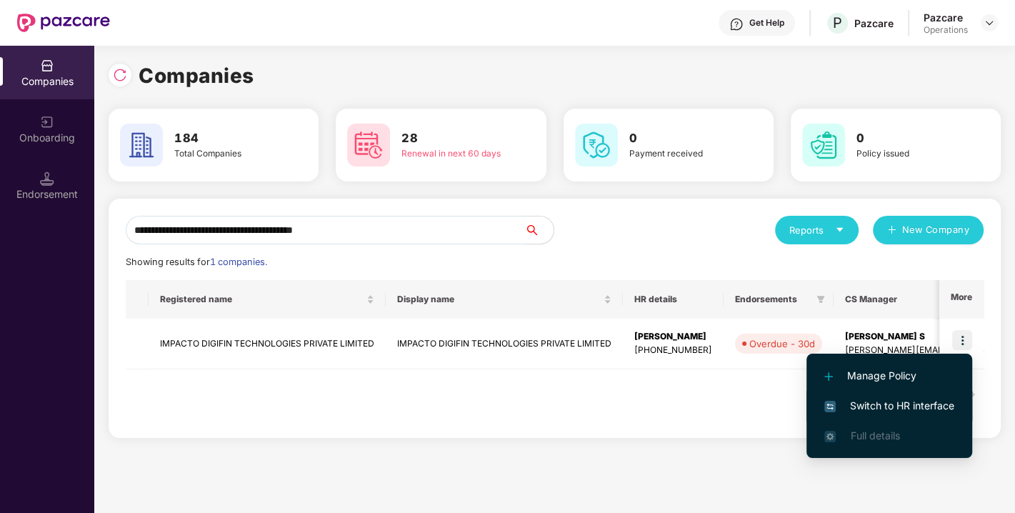
click at [889, 394] on li "Switch to HR interface" at bounding box center [889, 406] width 166 height 30
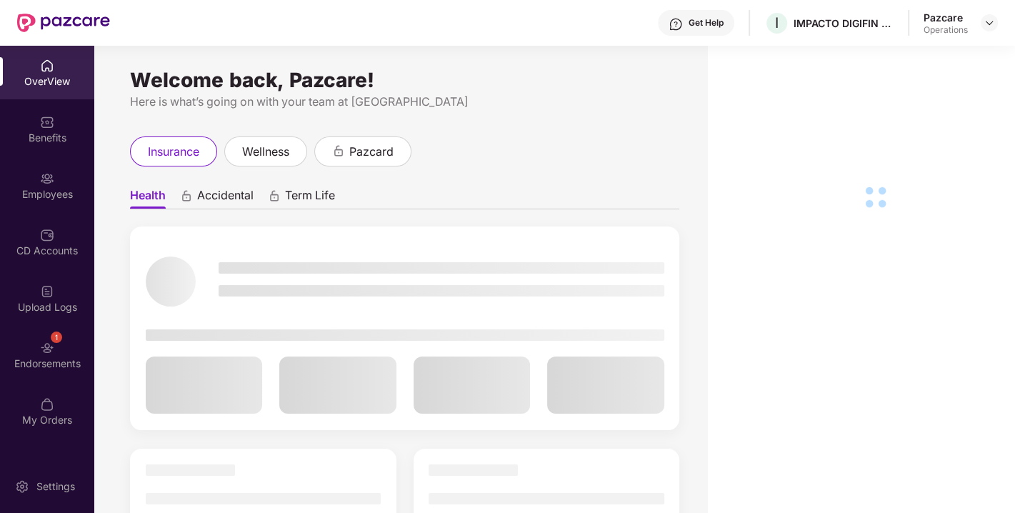
click at [48, 353] on img at bounding box center [47, 348] width 14 height 14
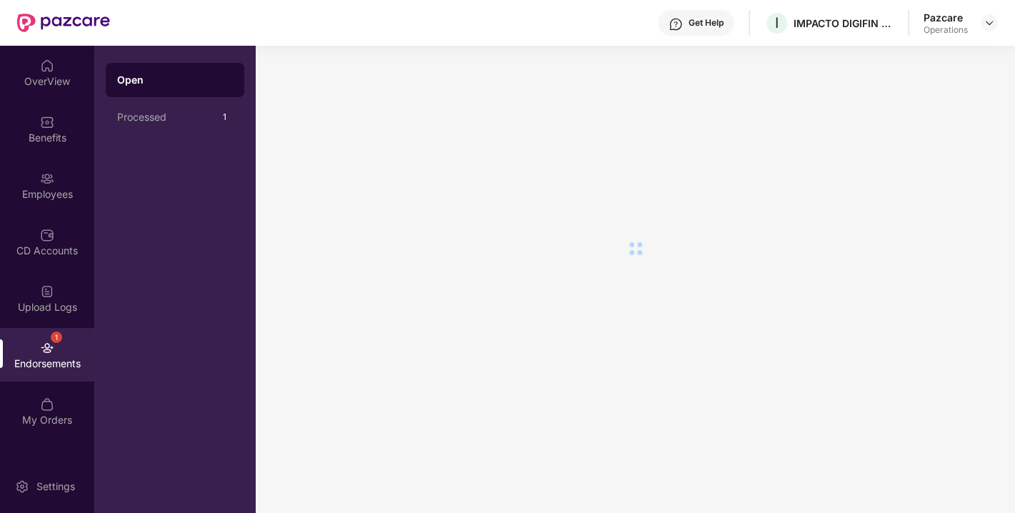
click at [48, 353] on img at bounding box center [47, 348] width 14 height 14
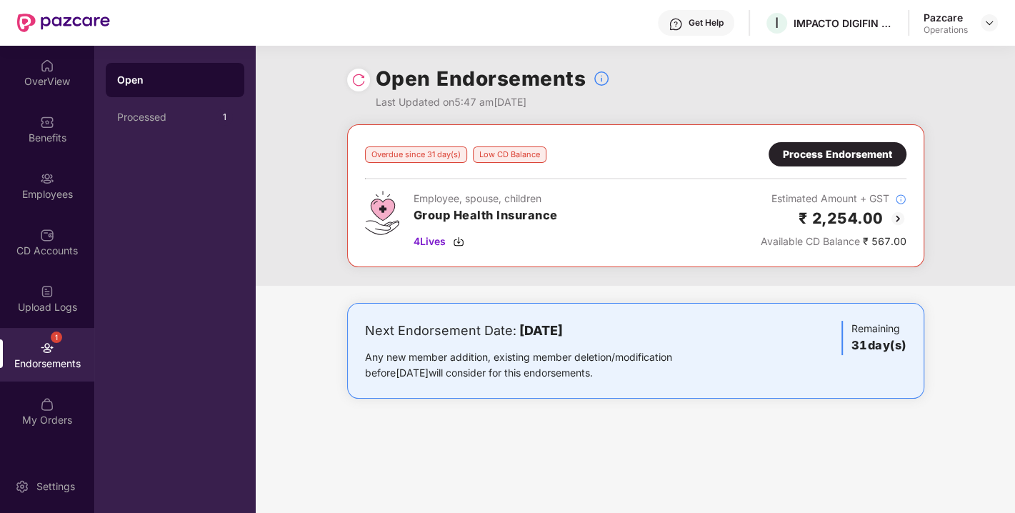
click at [808, 149] on div "Process Endorsement" at bounding box center [837, 154] width 109 height 16
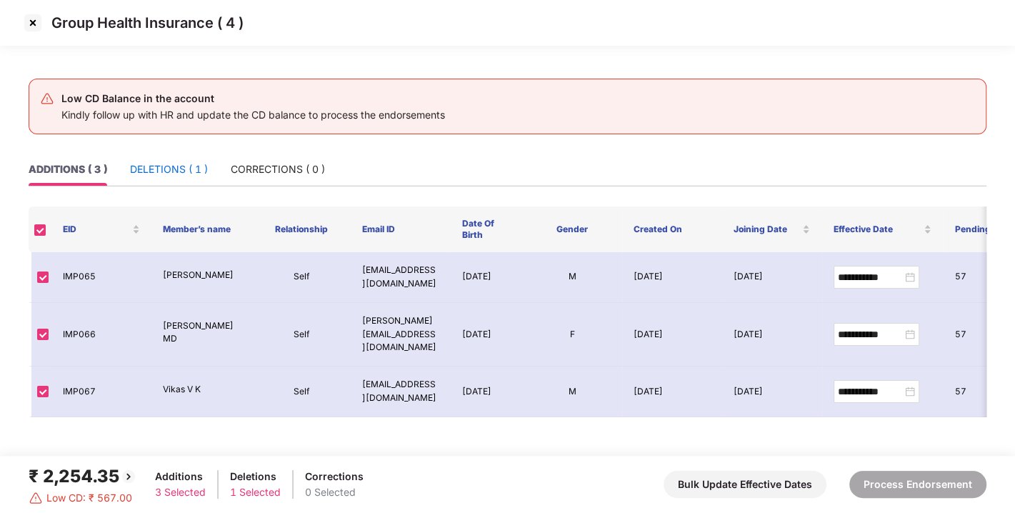
click at [161, 161] on div "DELETIONS ( 1 )" at bounding box center [169, 169] width 78 height 16
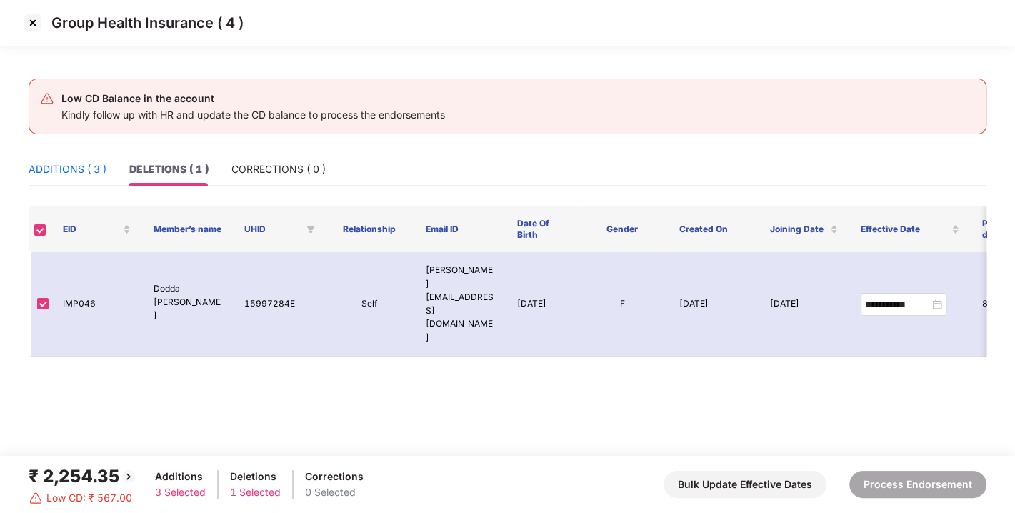
click at [98, 169] on div "ADDITIONS ( 3 )" at bounding box center [68, 169] width 78 height 16
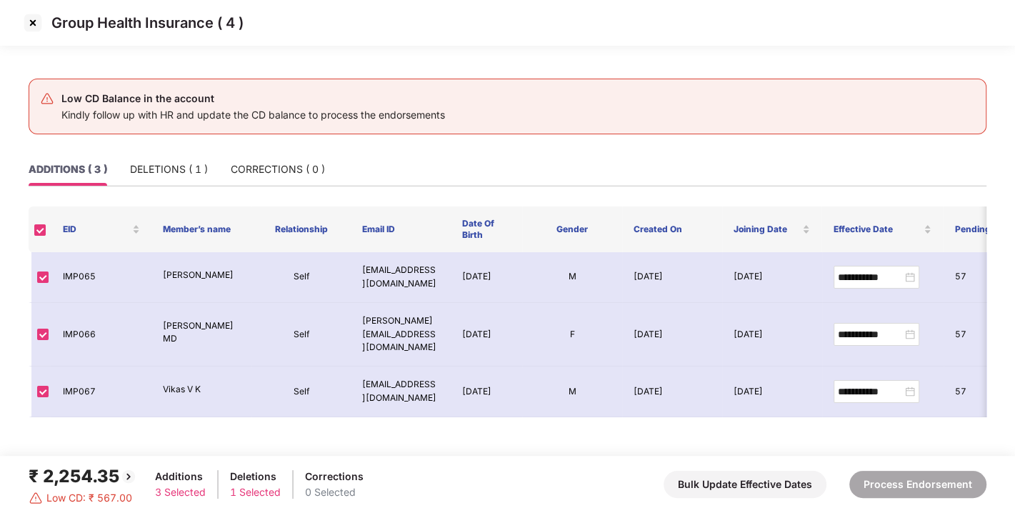
click at [29, 12] on img at bounding box center [32, 22] width 23 height 23
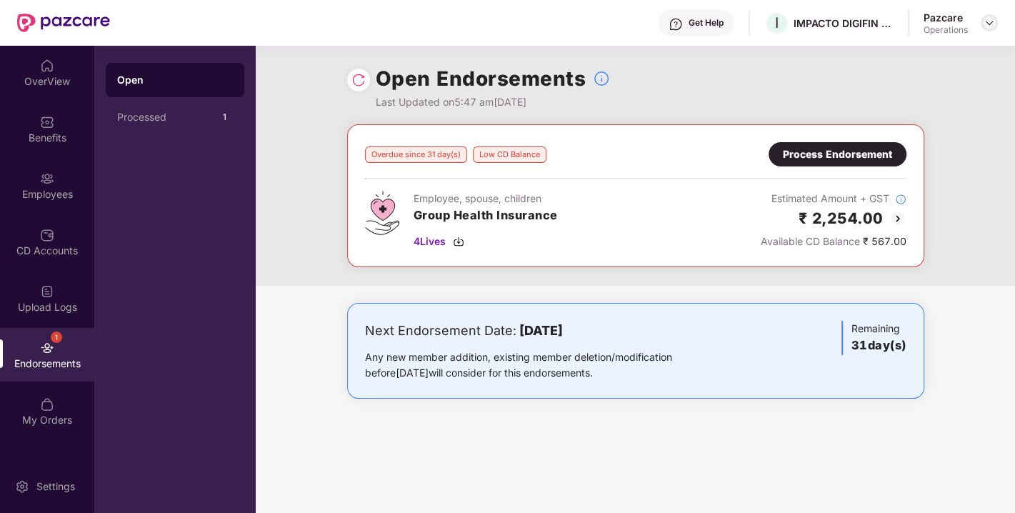
click at [986, 26] on img at bounding box center [989, 22] width 11 height 11
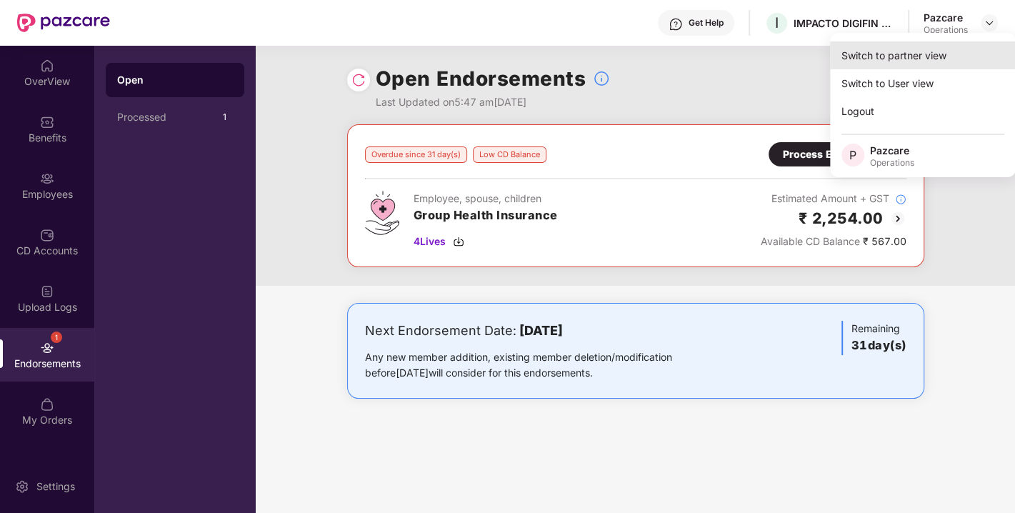
click at [892, 53] on div "Switch to partner view" at bounding box center [923, 55] width 186 height 28
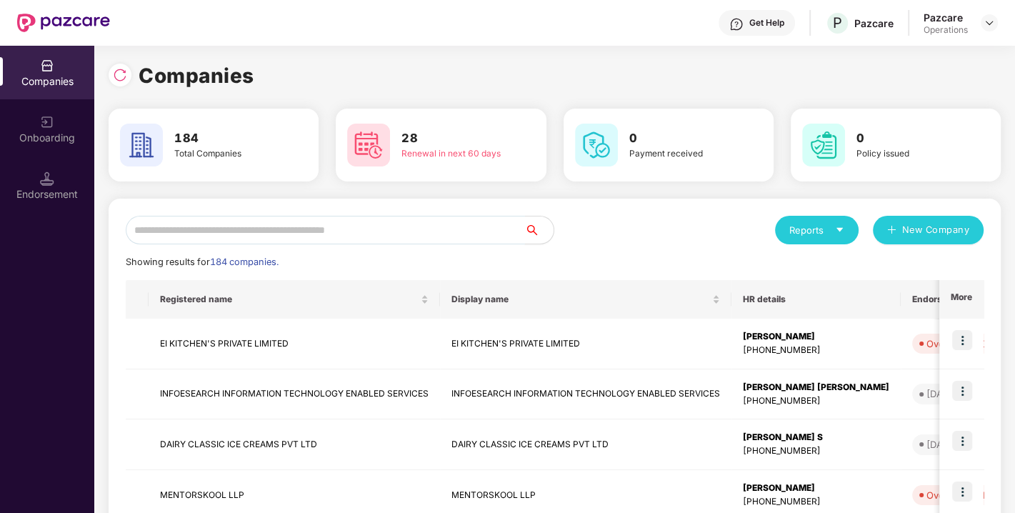
click at [378, 228] on input "text" at bounding box center [325, 230] width 399 height 29
paste input "**********"
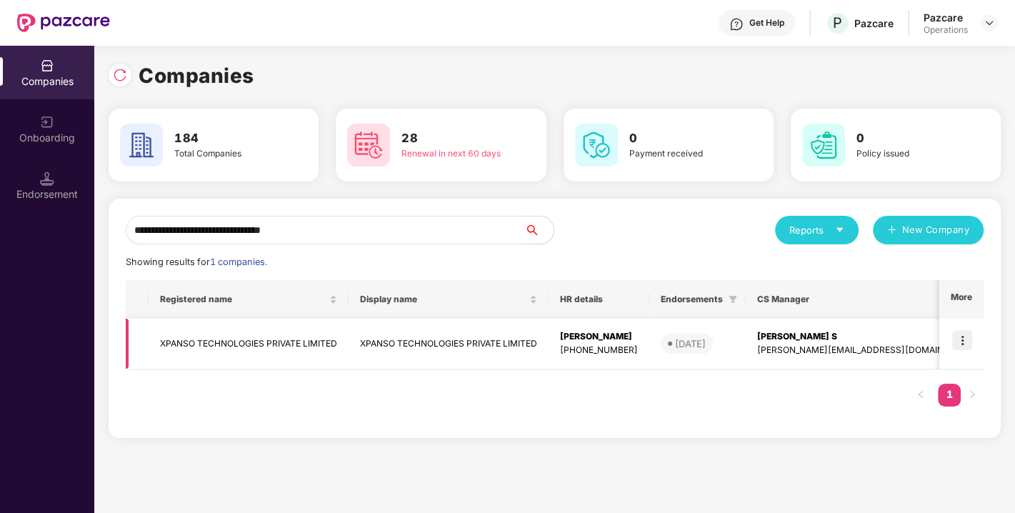
type input "**********"
click at [964, 339] on img at bounding box center [962, 340] width 20 height 20
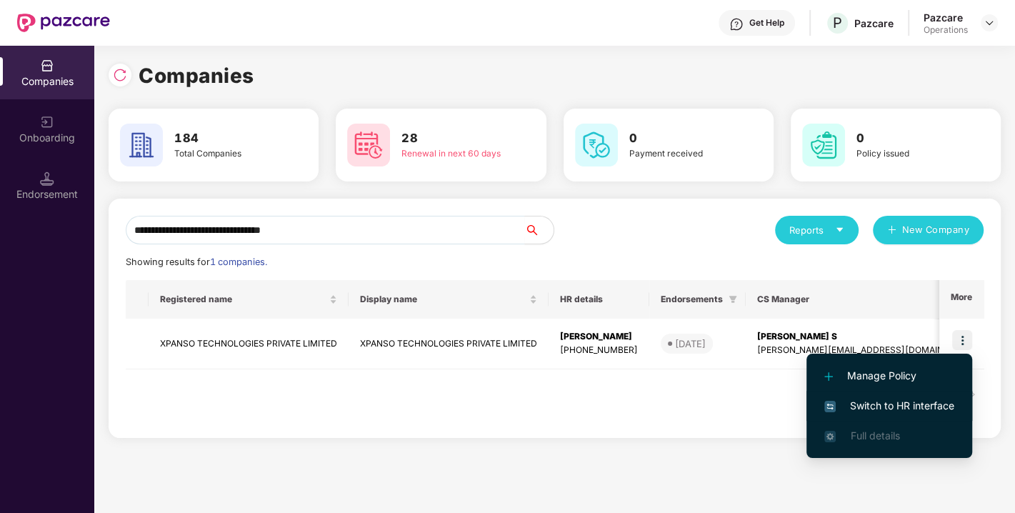
click at [892, 391] on li "Switch to HR interface" at bounding box center [889, 406] width 166 height 30
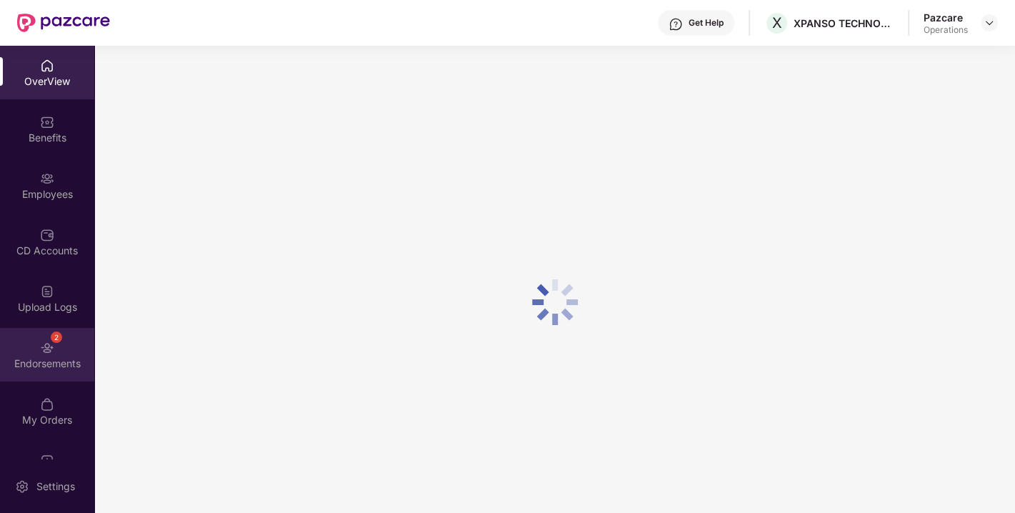
click at [39, 363] on div "Endorsements" at bounding box center [47, 363] width 94 height 14
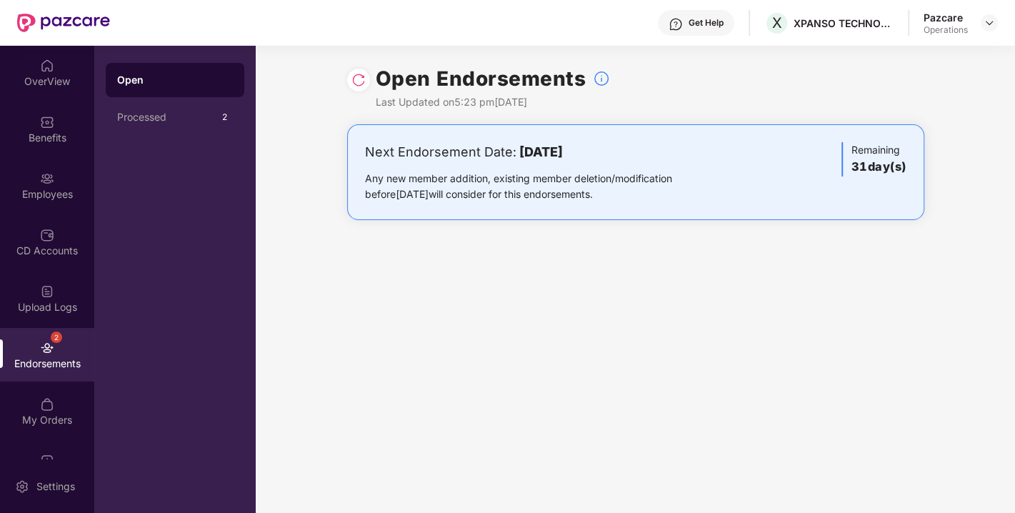
click at [357, 84] on img at bounding box center [358, 80] width 14 height 14
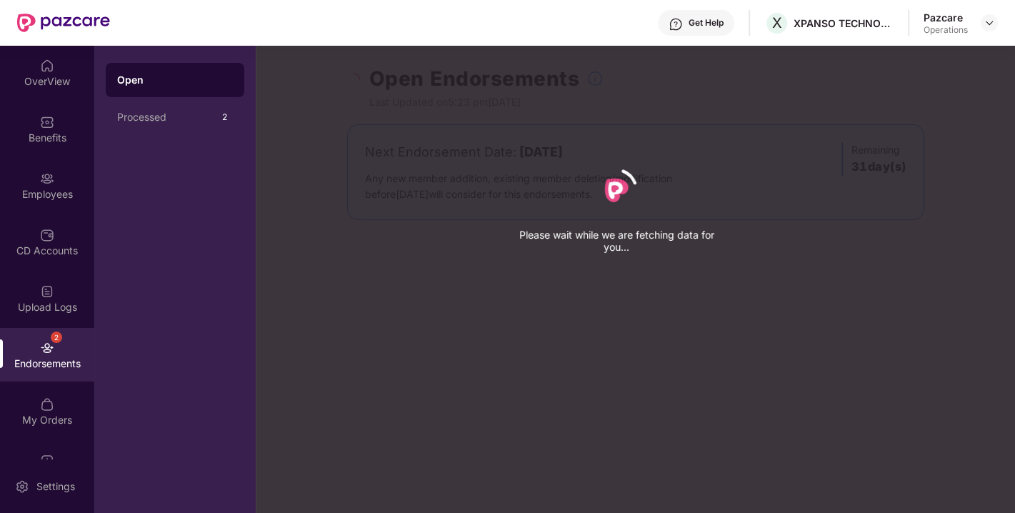
click at [352, 76] on div "Please wait while we are fetching data for you..." at bounding box center [763, 256] width 1015 height 513
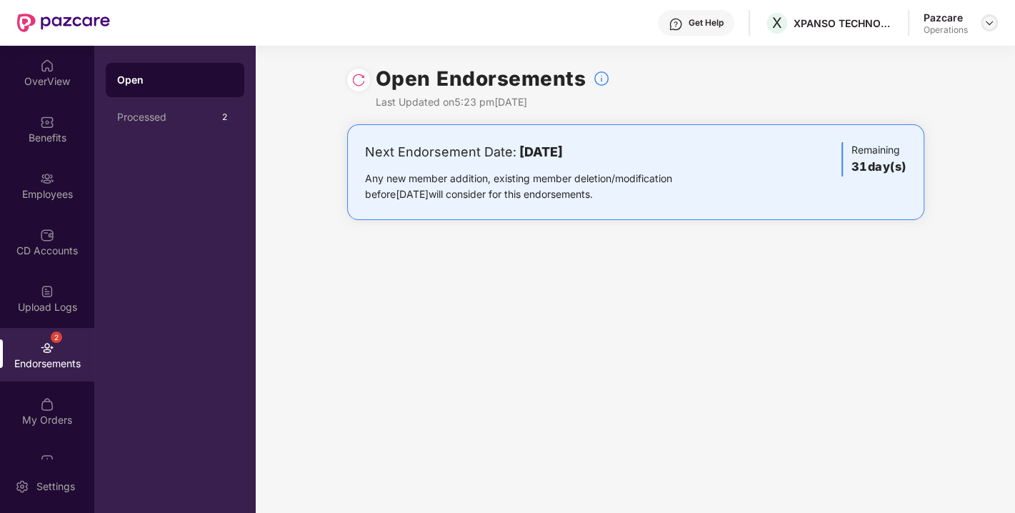
click at [991, 29] on div at bounding box center [989, 22] width 17 height 17
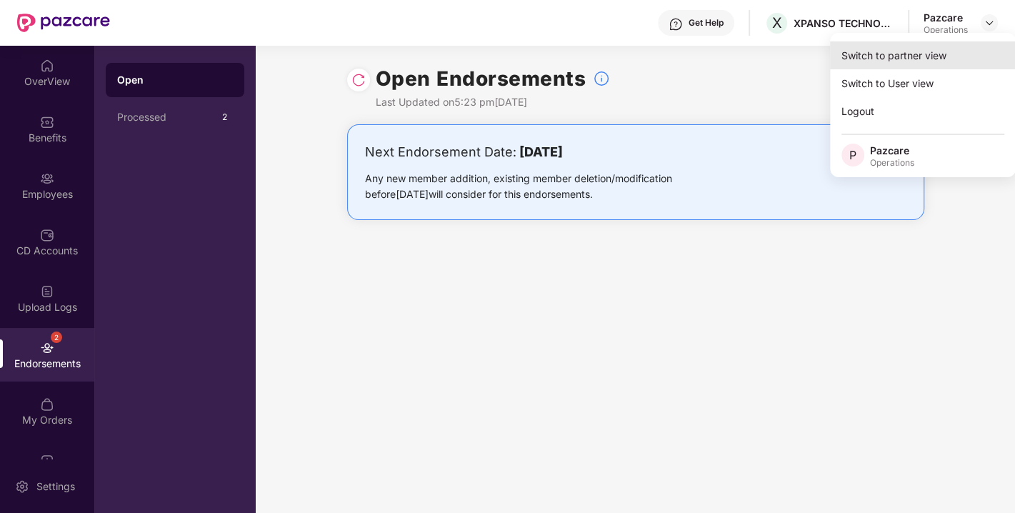
click at [887, 47] on div "Switch to partner view" at bounding box center [923, 55] width 186 height 28
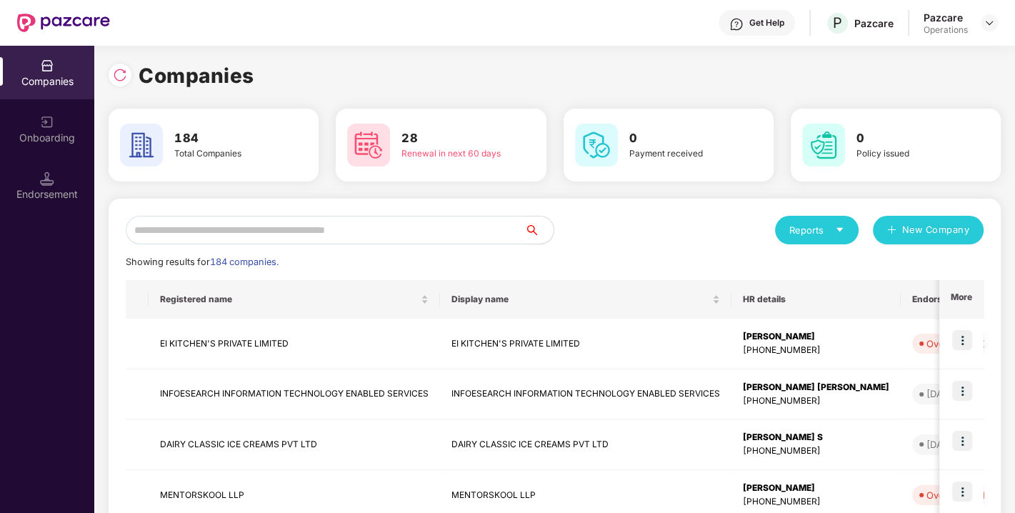
click at [299, 229] on input "text" at bounding box center [325, 230] width 399 height 29
paste input "**********"
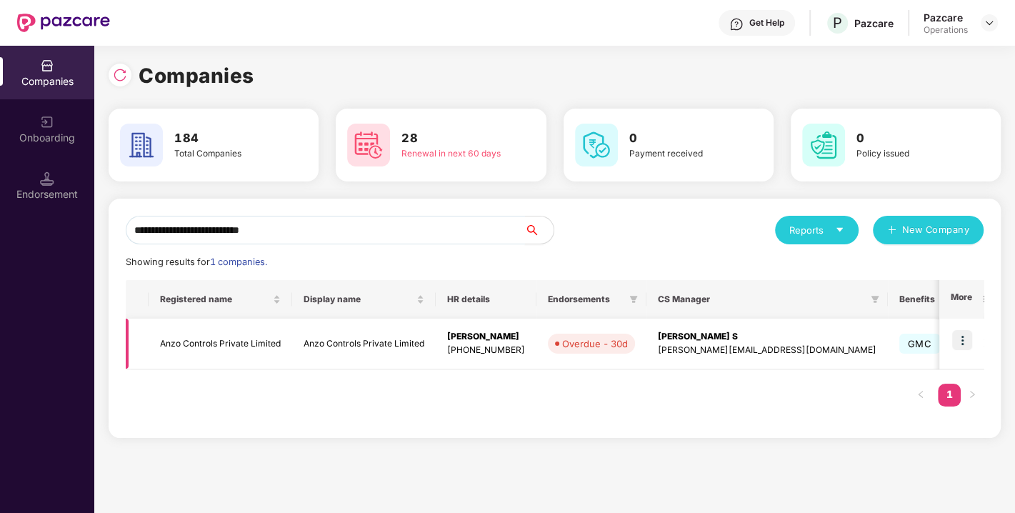
type input "**********"
click at [959, 336] on img at bounding box center [962, 340] width 20 height 20
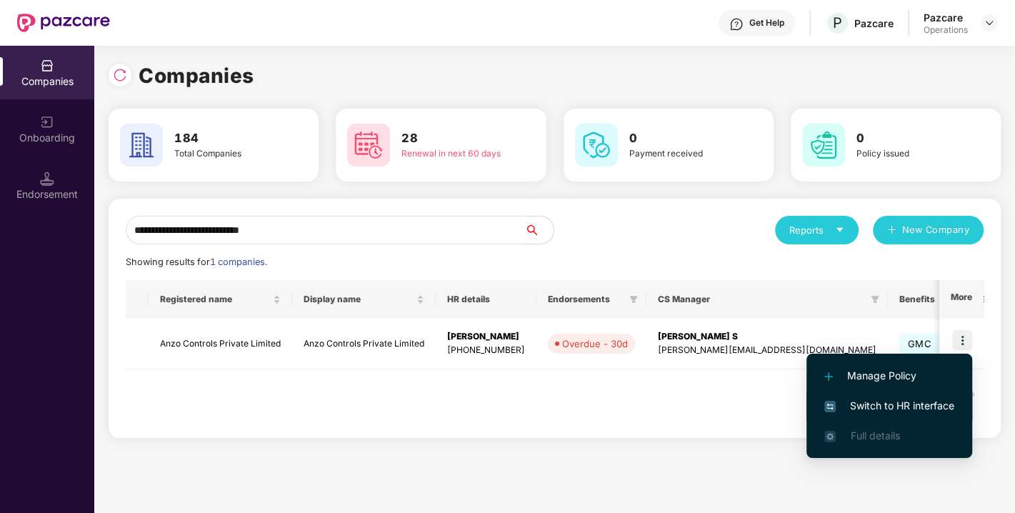
click at [882, 401] on span "Switch to HR interface" at bounding box center [889, 406] width 130 height 16
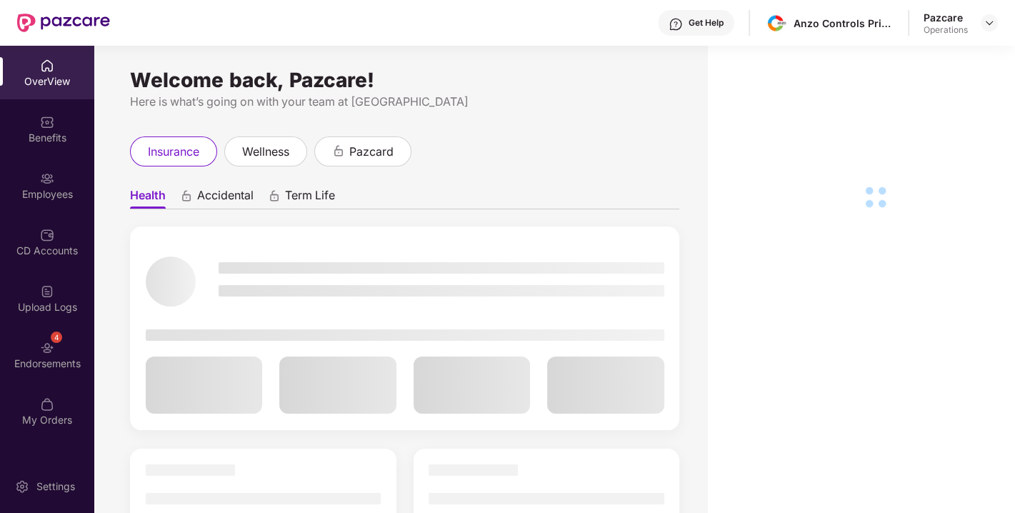
click at [24, 350] on div "4 Endorsements" at bounding box center [47, 355] width 94 height 54
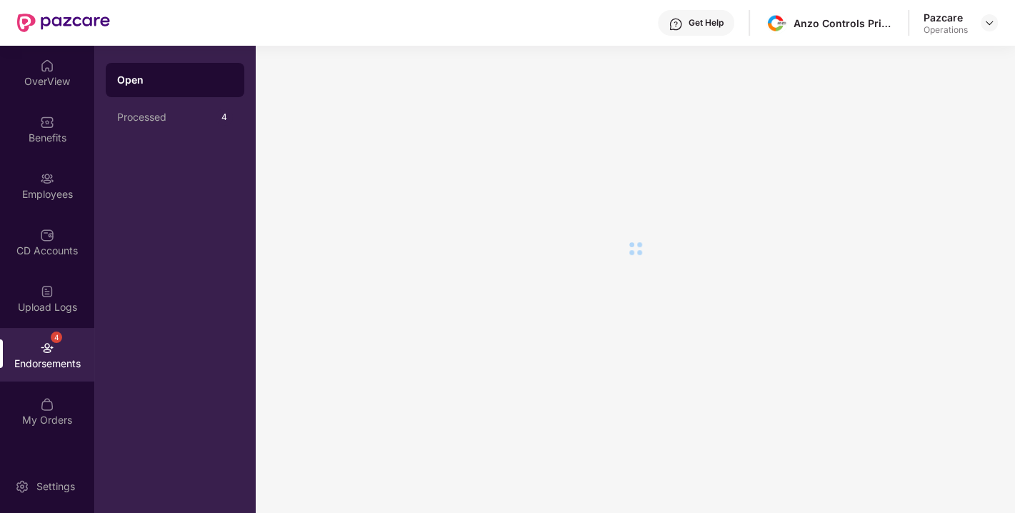
click at [54, 351] on img at bounding box center [47, 348] width 14 height 14
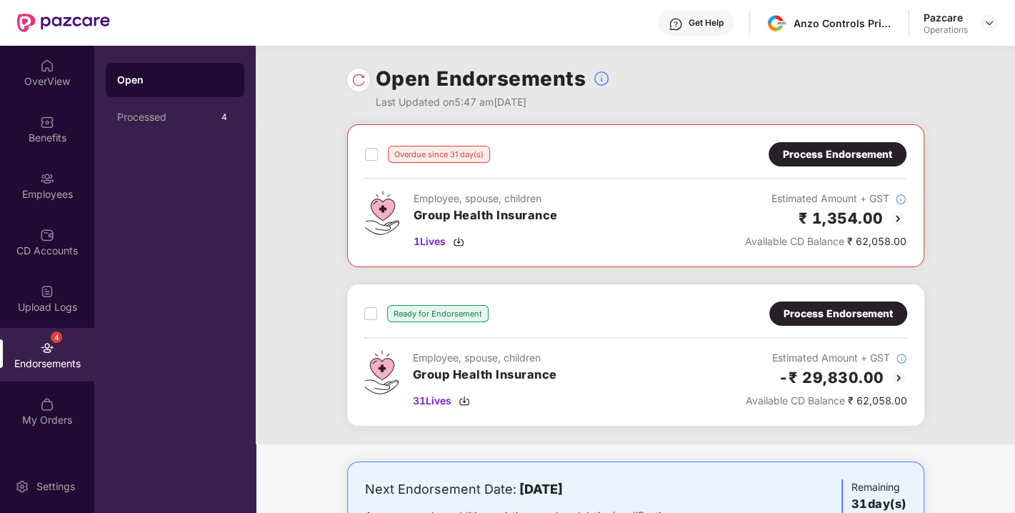
click at [813, 157] on div "Process Endorsement" at bounding box center [837, 154] width 109 height 16
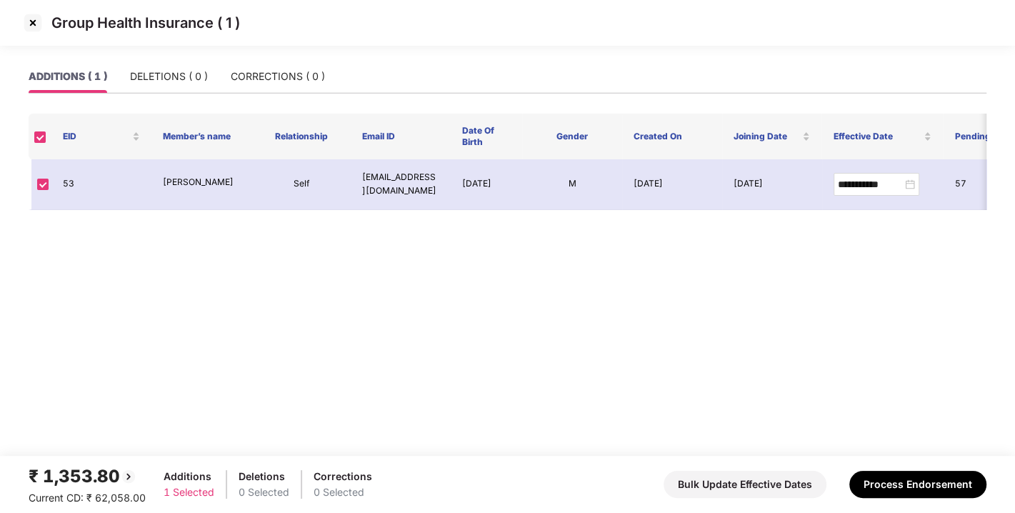
click at [33, 20] on img at bounding box center [32, 22] width 23 height 23
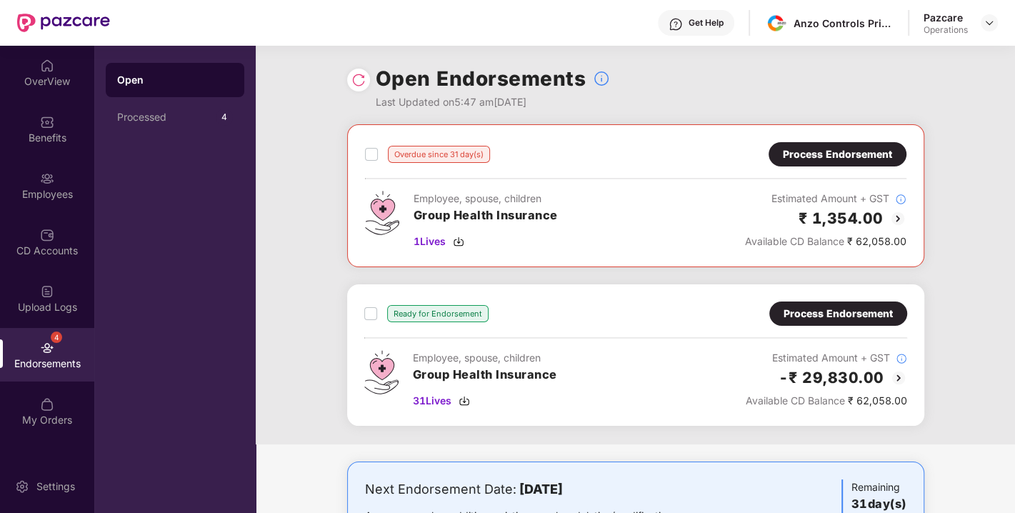
click at [355, 75] on img at bounding box center [358, 80] width 14 height 14
click at [466, 398] on img at bounding box center [464, 400] width 11 height 11
click at [830, 306] on div "Process Endorsement" at bounding box center [838, 314] width 109 height 16
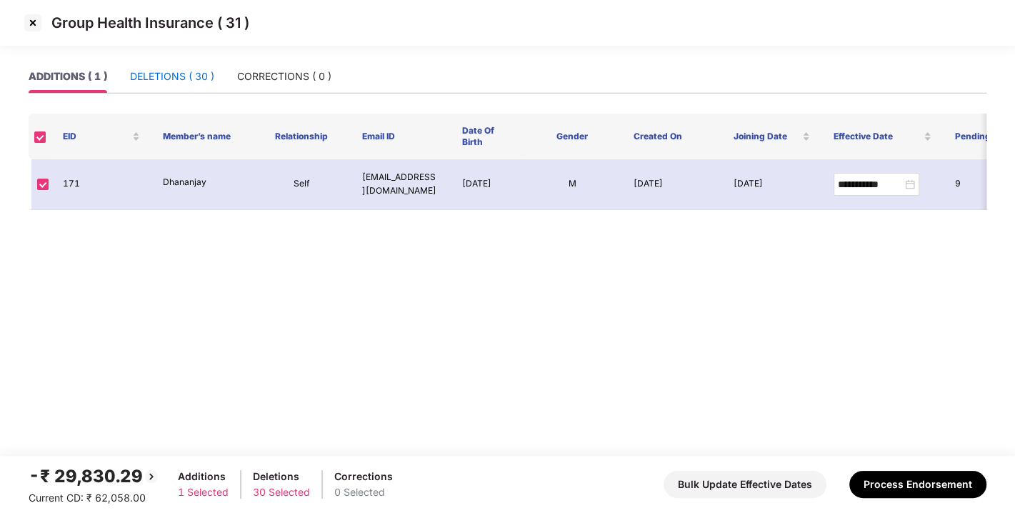
click at [179, 79] on div "DELETIONS ( 30 )" at bounding box center [172, 77] width 84 height 16
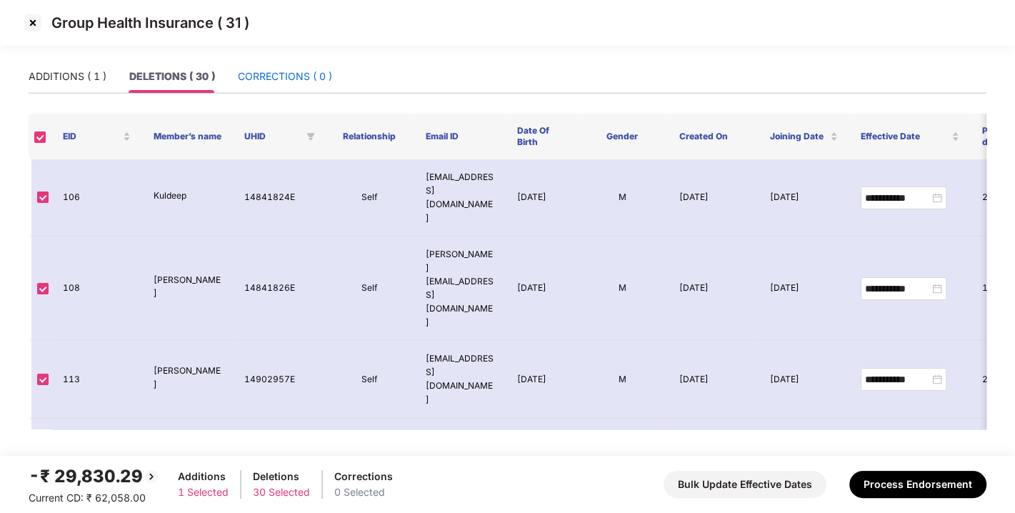
click at [286, 77] on div "CORRECTIONS ( 0 )" at bounding box center [285, 77] width 94 height 16
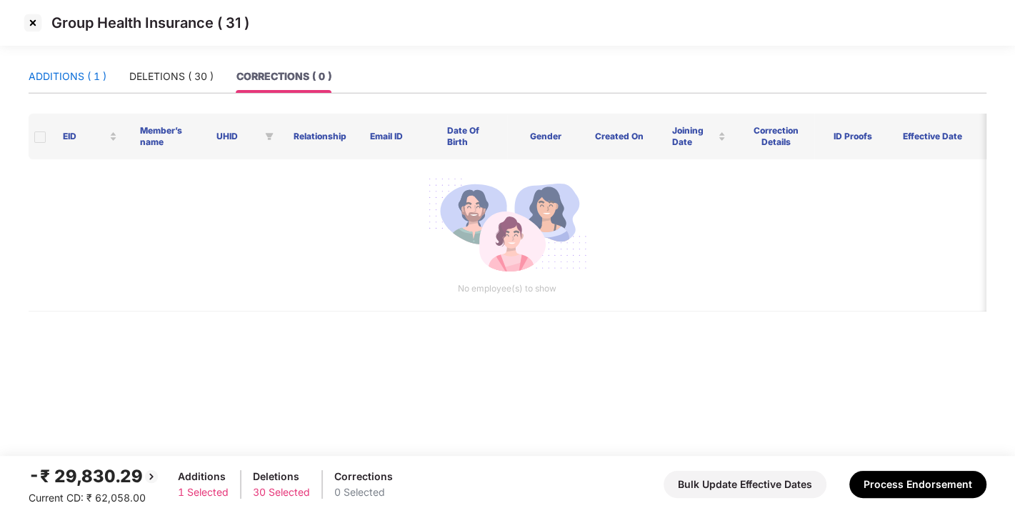
click at [63, 71] on div "ADDITIONS ( 1 )" at bounding box center [68, 77] width 78 height 16
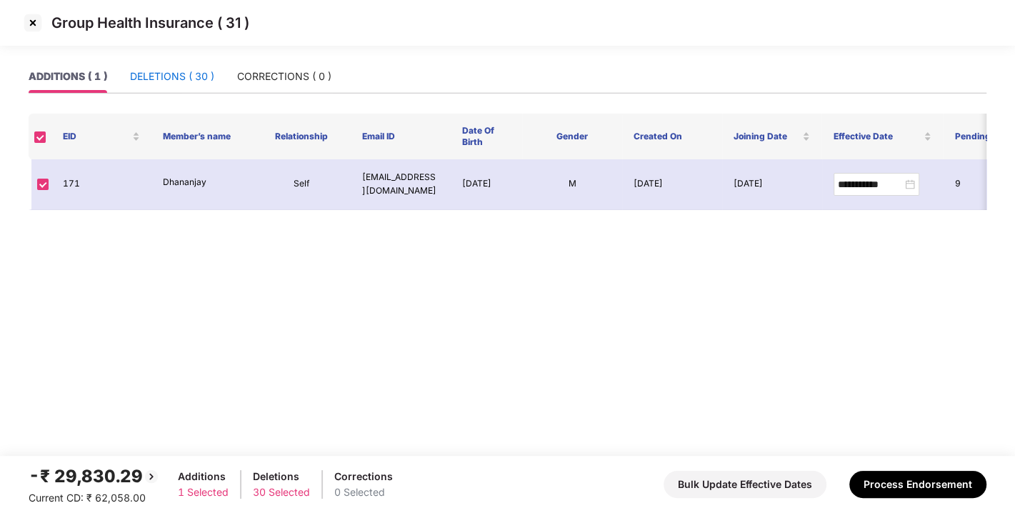
click at [181, 71] on div "DELETIONS ( 30 )" at bounding box center [172, 77] width 84 height 16
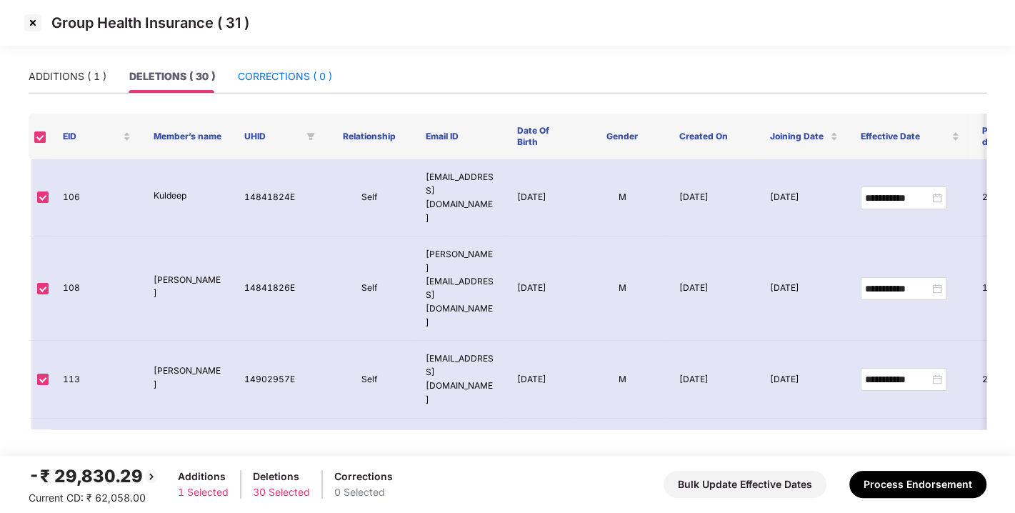
click at [298, 74] on div "CORRECTIONS ( 0 )" at bounding box center [285, 77] width 94 height 16
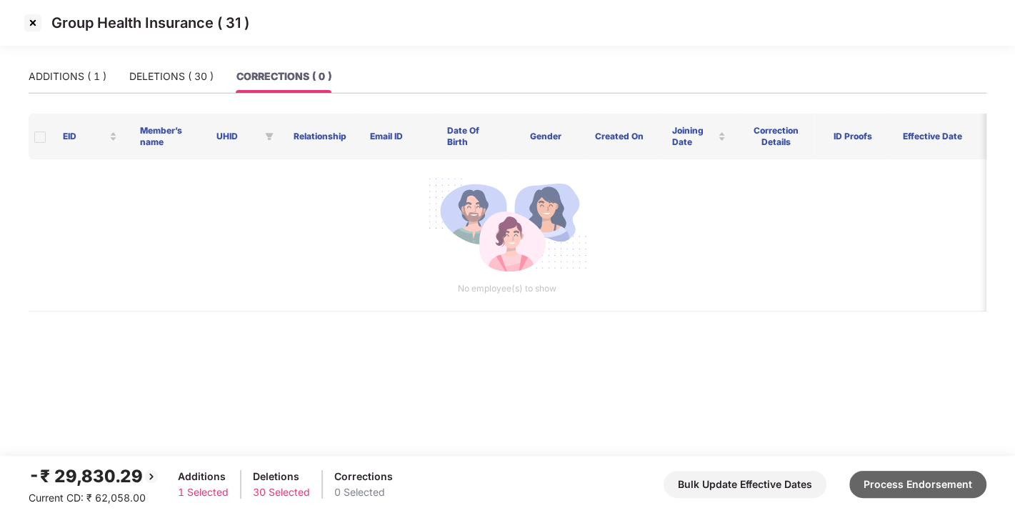
click at [906, 474] on button "Process Endorsement" at bounding box center [917, 484] width 137 height 27
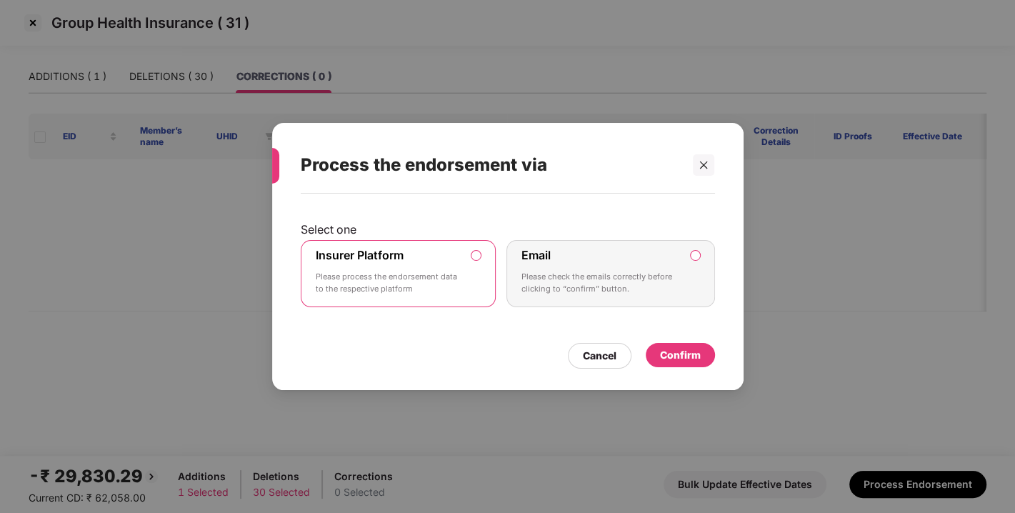
click at [683, 353] on div "Confirm" at bounding box center [680, 355] width 41 height 16
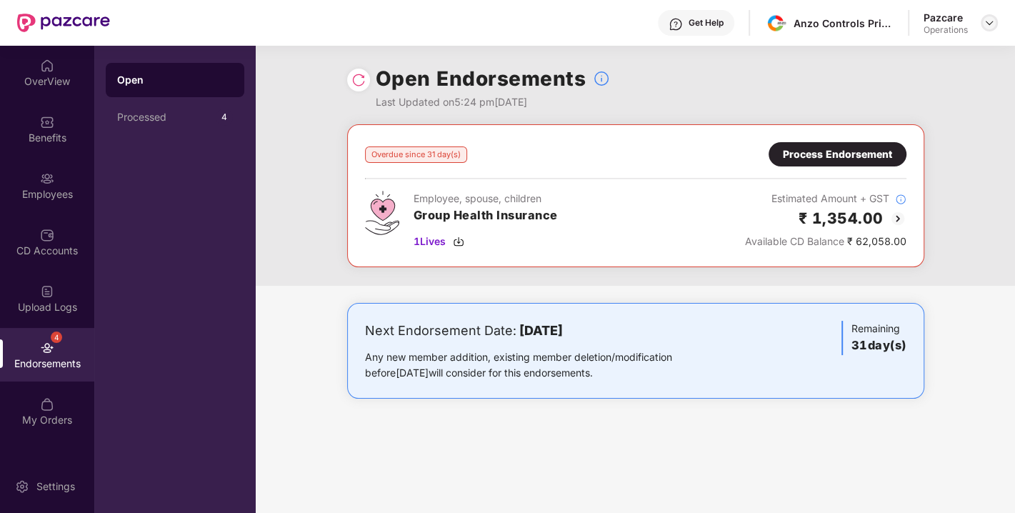
click at [986, 18] on img at bounding box center [989, 22] width 11 height 11
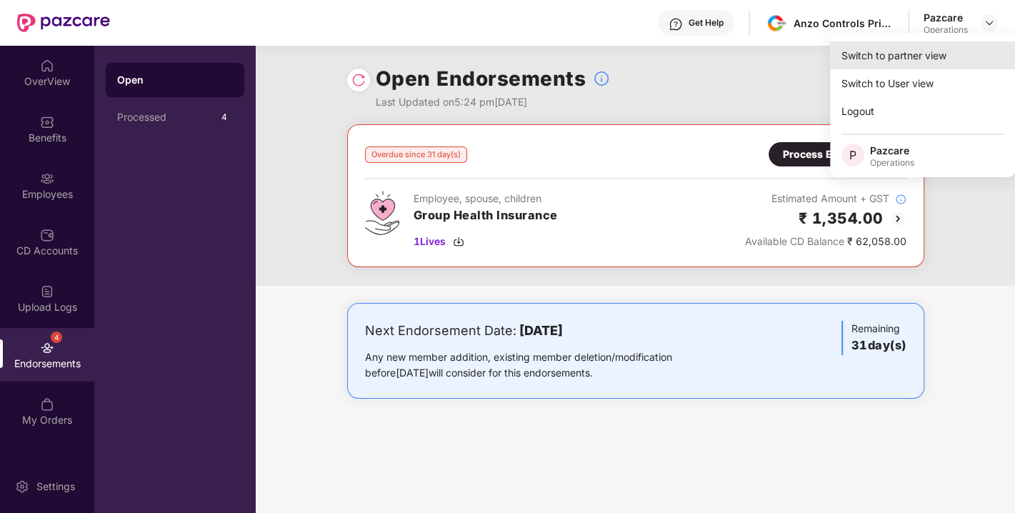
click at [922, 53] on div "Switch to partner view" at bounding box center [923, 55] width 186 height 28
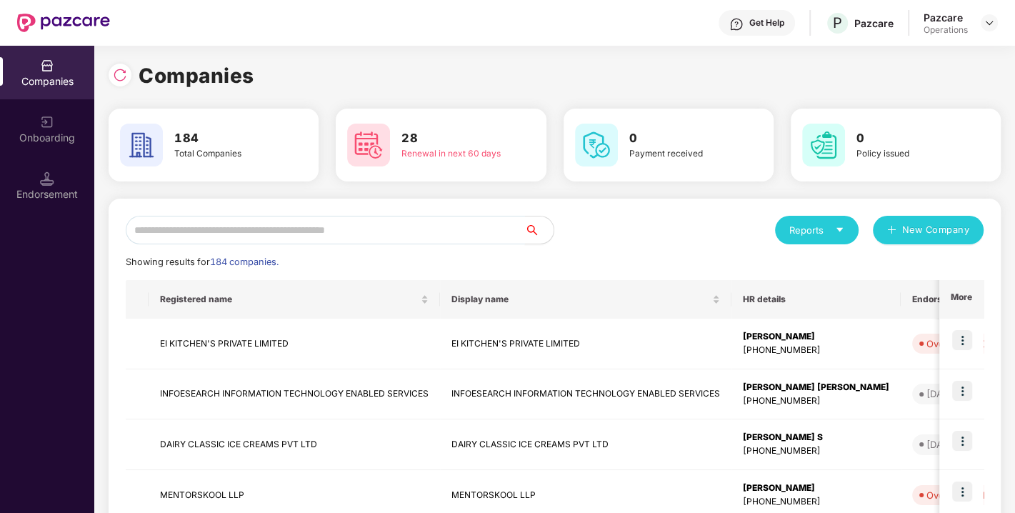
click at [302, 226] on input "text" at bounding box center [325, 230] width 399 height 29
paste input "**********"
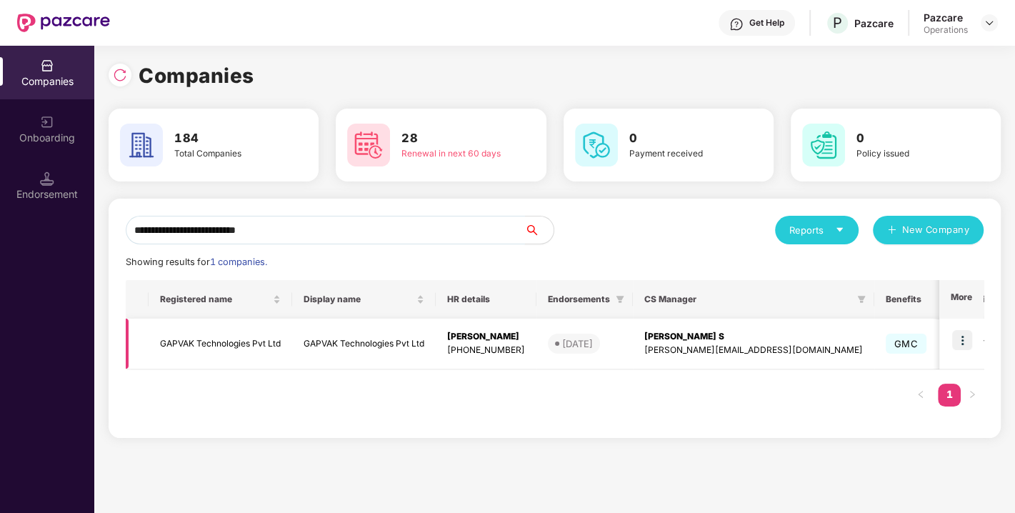
type input "**********"
click at [967, 336] on img at bounding box center [962, 340] width 20 height 20
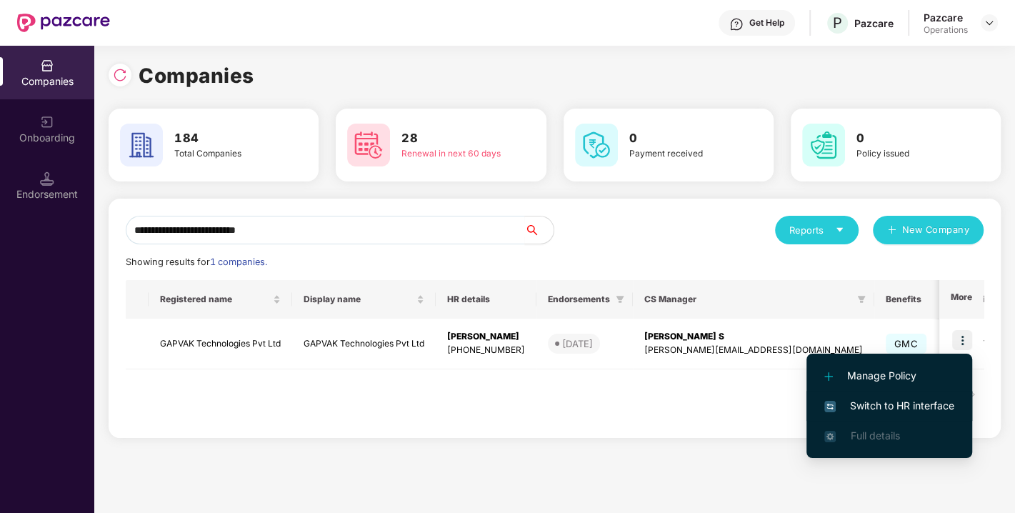
click at [893, 394] on li "Switch to HR interface" at bounding box center [889, 406] width 166 height 30
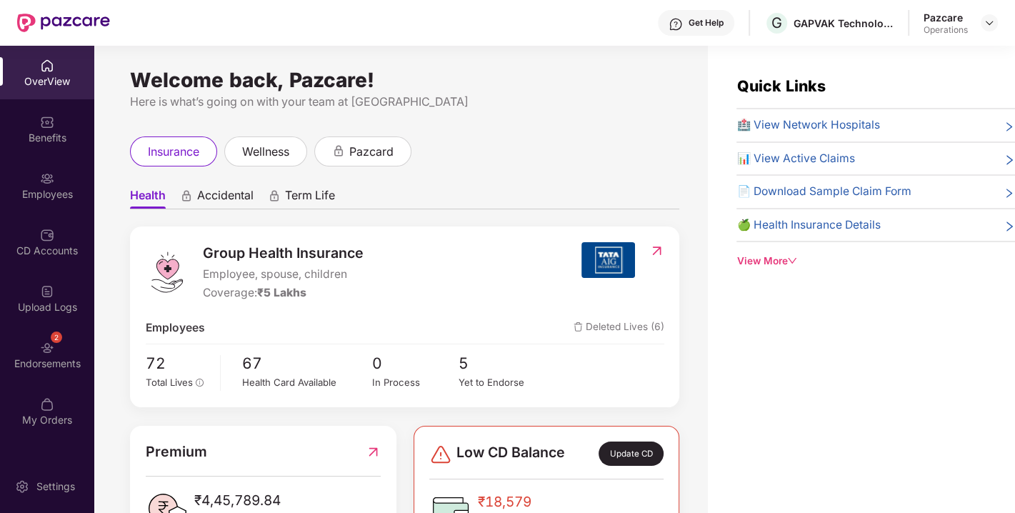
click at [54, 346] on div "2 Endorsements" at bounding box center [47, 355] width 94 height 54
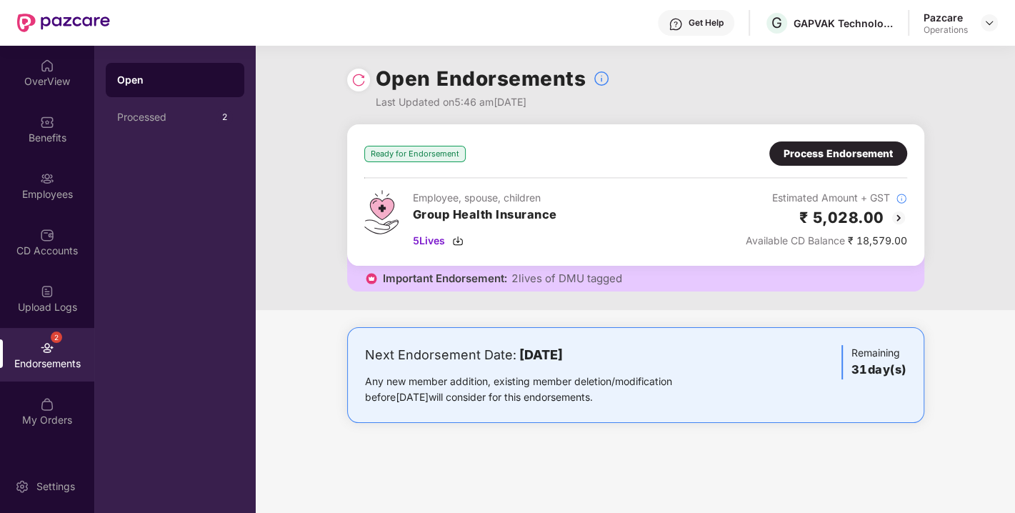
click at [357, 84] on img at bounding box center [358, 80] width 14 height 14
click at [844, 146] on div "Process Endorsement" at bounding box center [838, 154] width 109 height 16
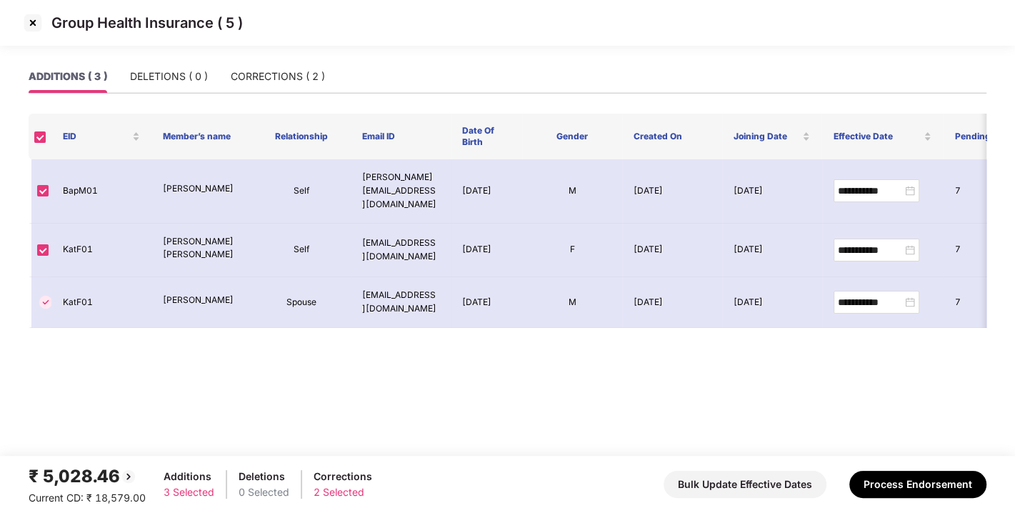
click at [35, 28] on img at bounding box center [32, 22] width 23 height 23
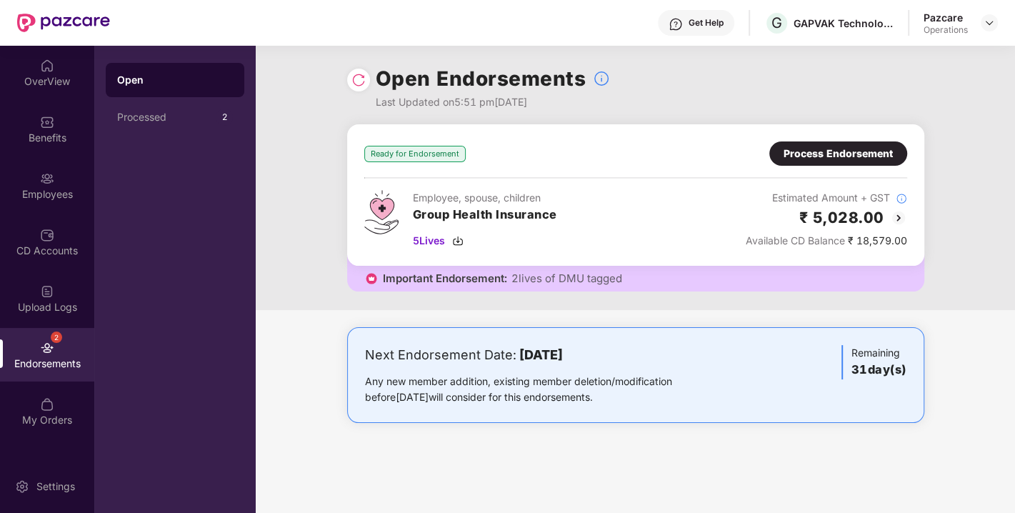
click at [544, 286] on div "Important Endorsement: 2 lives of DMU tagged" at bounding box center [635, 272] width 577 height 37
click at [829, 129] on div "Ready for Endorsement Process Endorsement Employee, spouse, children Group Heal…" at bounding box center [635, 194] width 577 height 141
click at [829, 158] on div "Process Endorsement" at bounding box center [838, 154] width 109 height 16
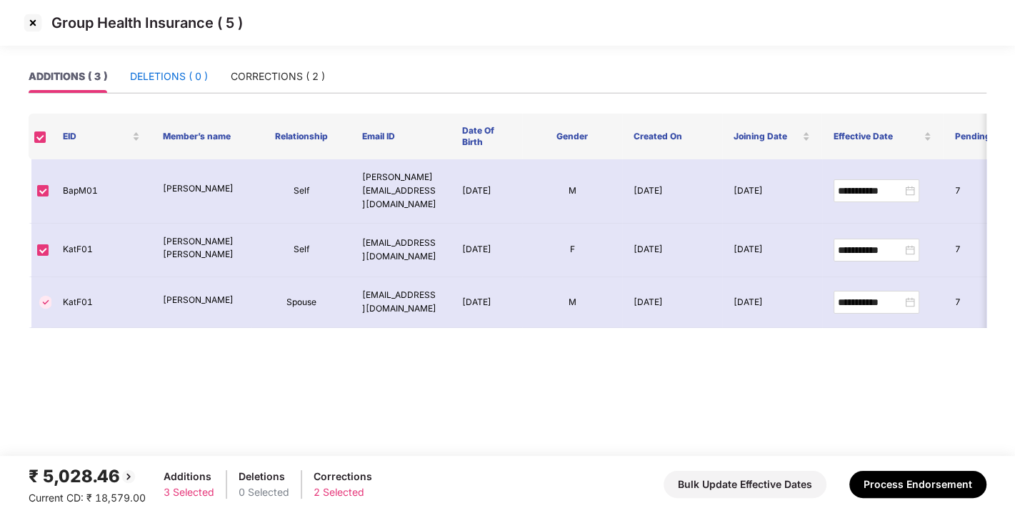
click at [190, 71] on div "DELETIONS ( 0 )" at bounding box center [169, 77] width 78 height 16
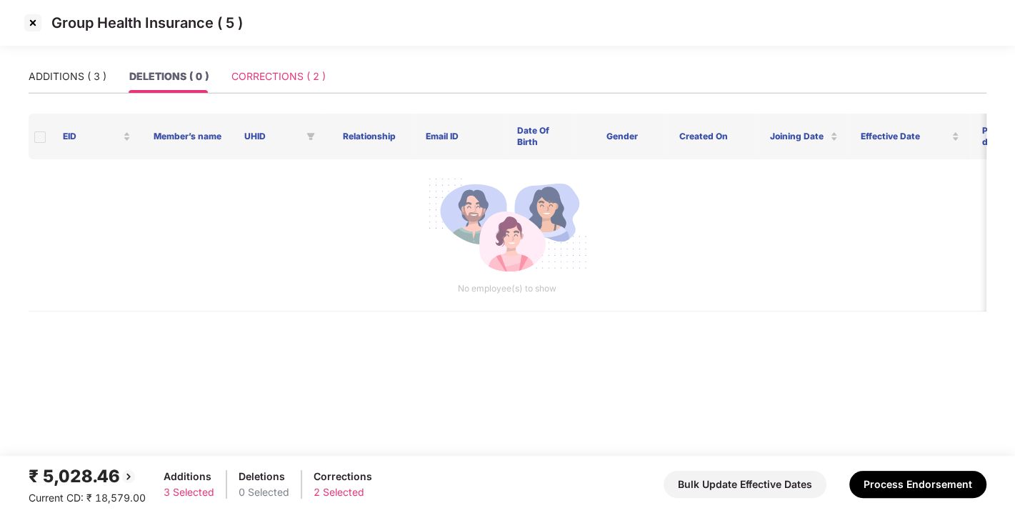
click at [275, 65] on div "CORRECTIONS ( 2 )" at bounding box center [278, 76] width 94 height 33
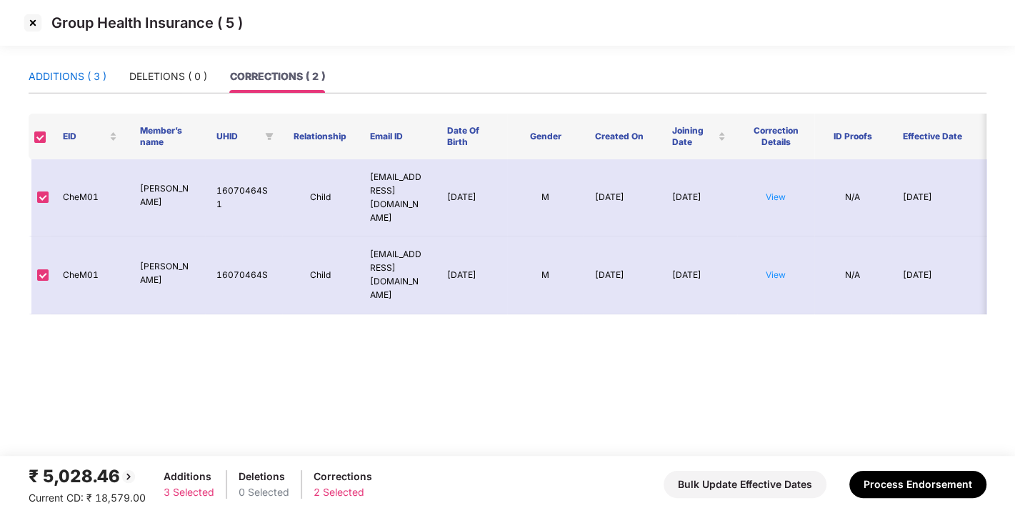
click at [70, 73] on div "ADDITIONS ( 3 )" at bounding box center [68, 77] width 78 height 16
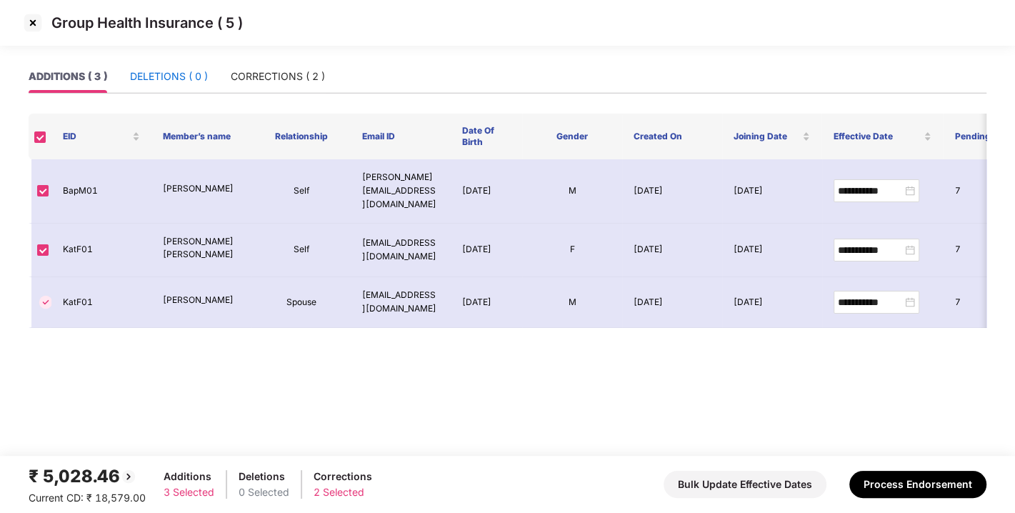
click at [179, 81] on div "DELETIONS ( 0 )" at bounding box center [169, 77] width 78 height 16
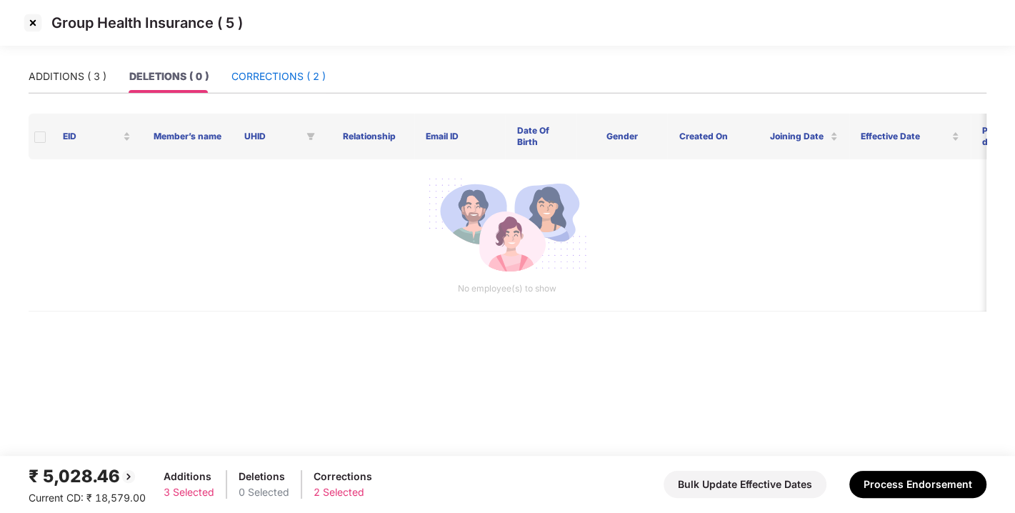
click at [290, 81] on div "CORRECTIONS ( 2 )" at bounding box center [278, 77] width 94 height 16
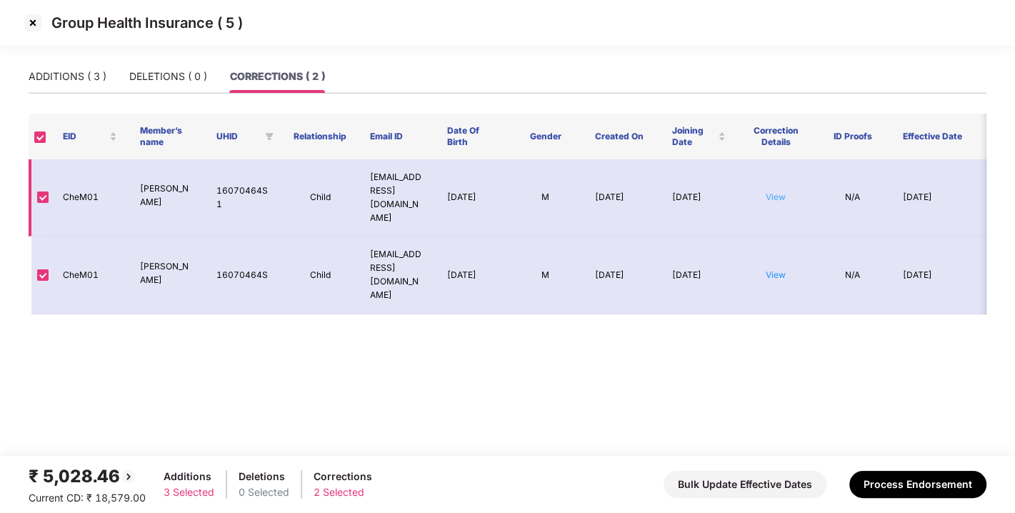
click at [775, 191] on link "View" at bounding box center [776, 196] width 20 height 11
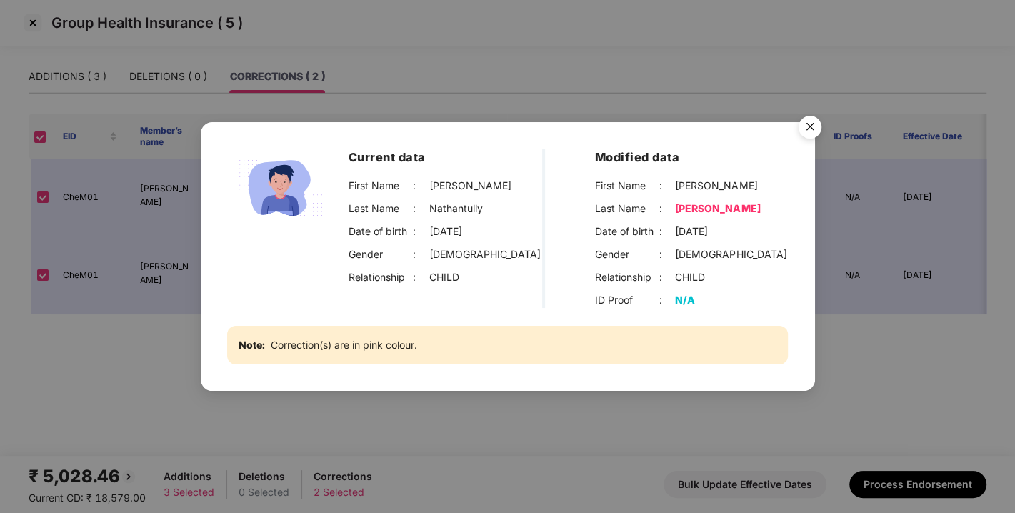
click at [816, 120] on img "Close" at bounding box center [810, 129] width 40 height 40
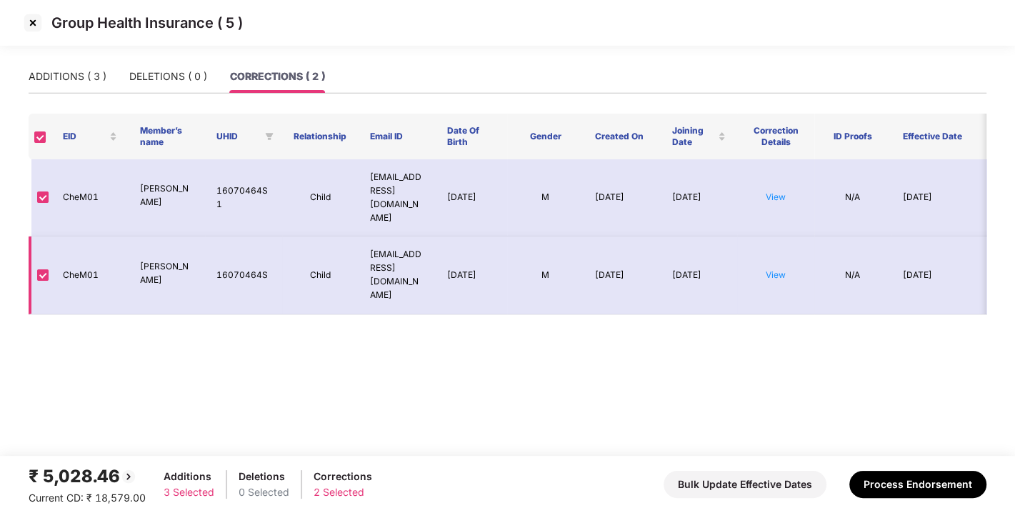
click at [774, 251] on td "View" at bounding box center [775, 274] width 77 height 77
click at [776, 269] on link "View" at bounding box center [776, 274] width 20 height 11
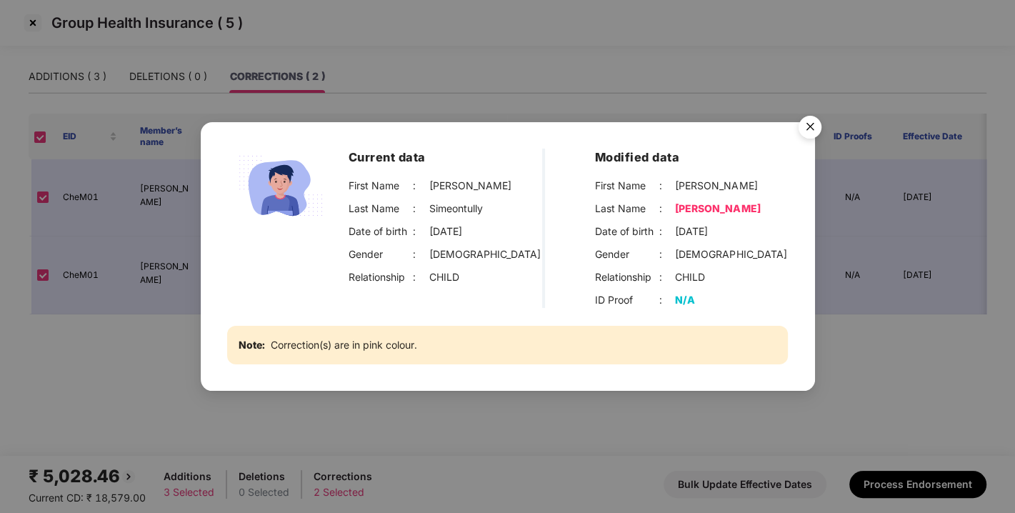
click at [807, 130] on img "Close" at bounding box center [810, 129] width 40 height 40
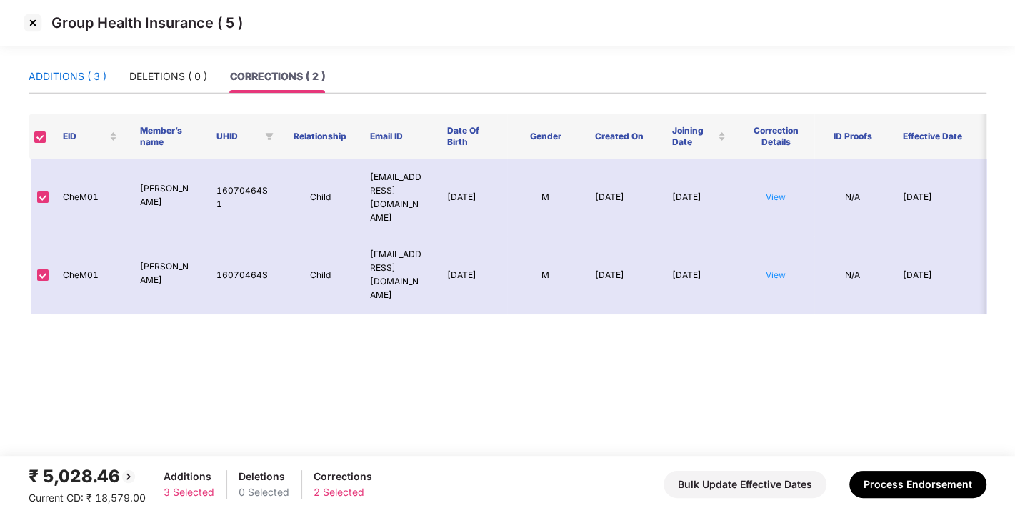
click at [74, 69] on div "ADDITIONS ( 3 )" at bounding box center [68, 77] width 78 height 16
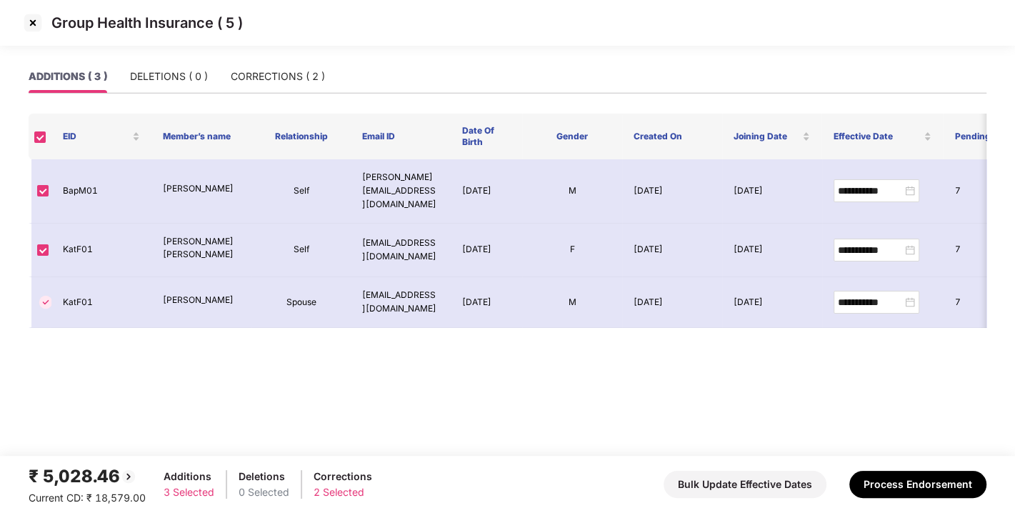
click at [33, 24] on img at bounding box center [32, 22] width 23 height 23
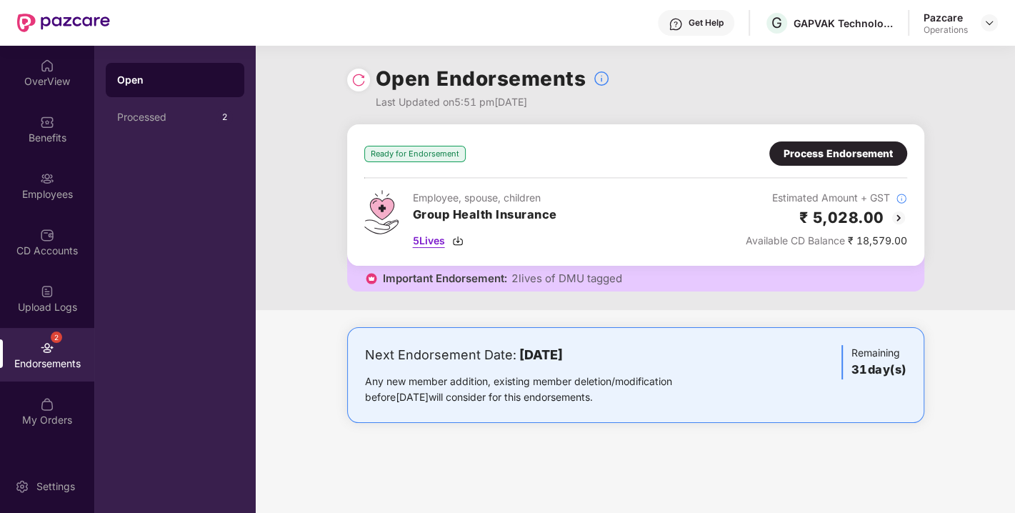
click at [456, 235] on img at bounding box center [457, 240] width 11 height 11
click at [981, 25] on div at bounding box center [989, 22] width 17 height 17
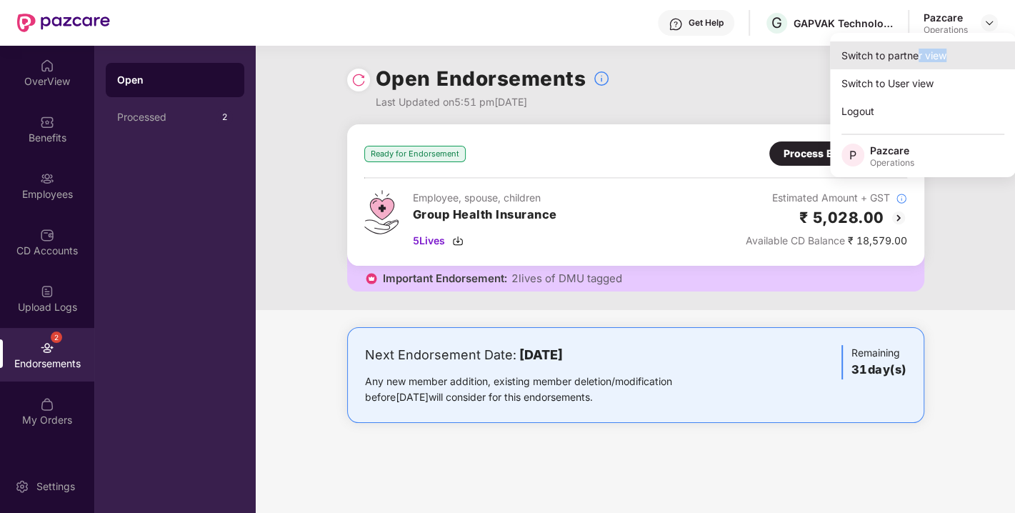
drag, startPoint x: 956, startPoint y: 37, endPoint x: 911, endPoint y: 49, distance: 46.4
click at [911, 49] on div "Switch to partner view Switch to User view Logout P Pazcare Operations" at bounding box center [923, 105] width 186 height 144
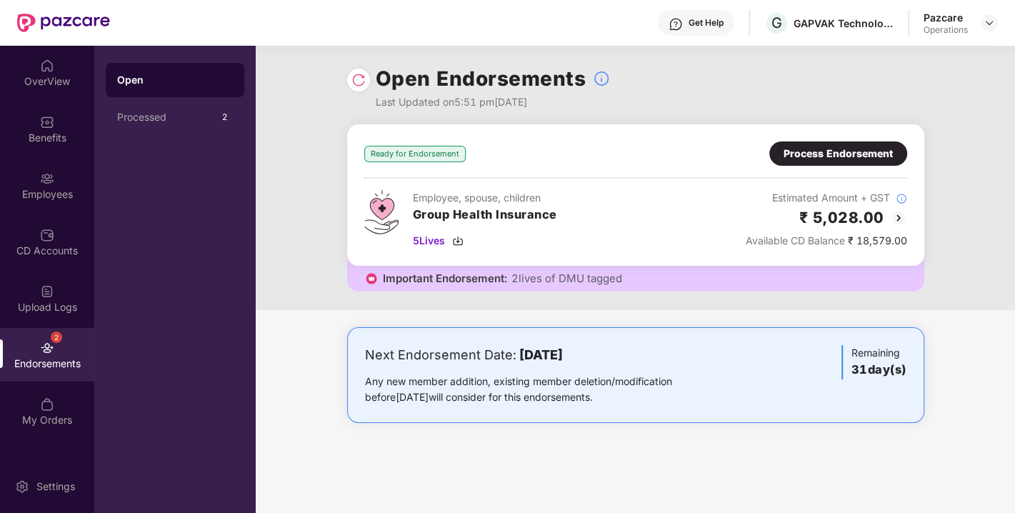
click at [911, 49] on div "Open Endorsements Last Updated on 5:51 pm[DATE]" at bounding box center [635, 85] width 577 height 79
